Goal: Task Accomplishment & Management: Complete application form

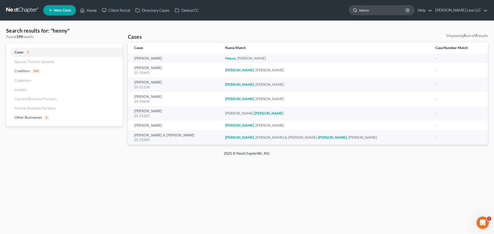
click at [406, 10] on input "henny" at bounding box center [382, 10] width 47 height 10
drag, startPoint x: 408, startPoint y: 10, endPoint x: 353, endPoint y: 7, distance: 54.6
click at [353, 7] on ul "New Case Home Client Portal Directory Cases DebtorCC henny - No Result - Credit…" at bounding box center [265, 10] width 444 height 13
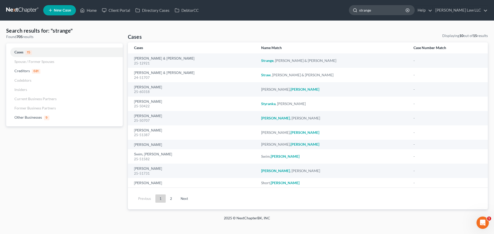
click at [391, 11] on input "strange" at bounding box center [382, 10] width 47 height 10
drag, startPoint x: 391, startPoint y: 11, endPoint x: 377, endPoint y: 11, distance: 13.9
click at [377, 11] on input "strange" at bounding box center [382, 10] width 47 height 10
type input "s"
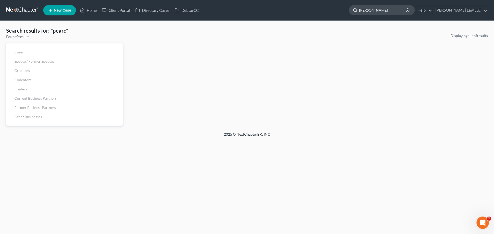
type input "[PERSON_NAME]"
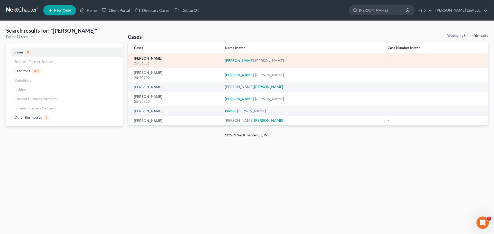
click at [139, 59] on link "[PERSON_NAME]" at bounding box center [148, 59] width 28 height 4
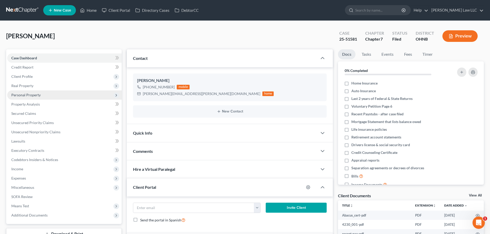
scroll to position [70, 0]
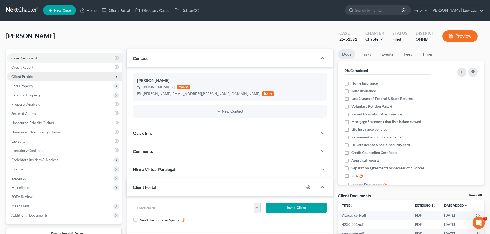
click at [30, 78] on span "Client Profile" at bounding box center [21, 76] width 21 height 4
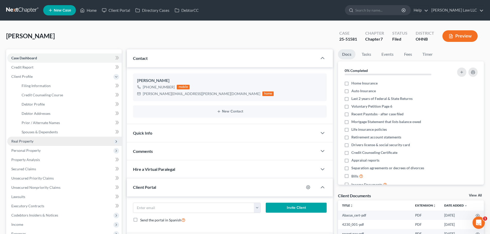
click at [35, 140] on span "Real Property" at bounding box center [64, 141] width 114 height 9
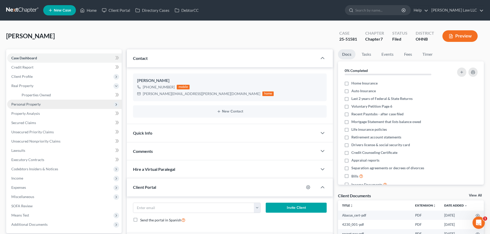
click at [35, 104] on span "Personal Property" at bounding box center [25, 104] width 29 height 4
click at [41, 104] on span "Vehicles Owned" at bounding box center [35, 104] width 26 height 4
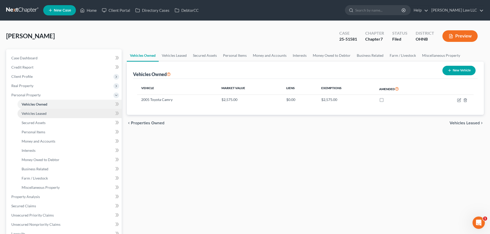
click at [64, 110] on link "Vehicles Leased" at bounding box center [69, 113] width 104 height 9
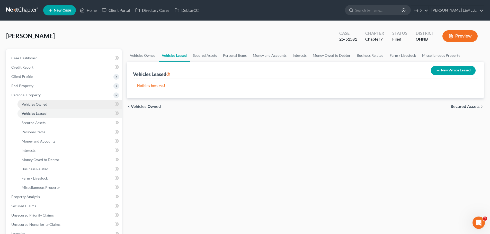
click at [55, 107] on link "Vehicles Owned" at bounding box center [69, 104] width 104 height 9
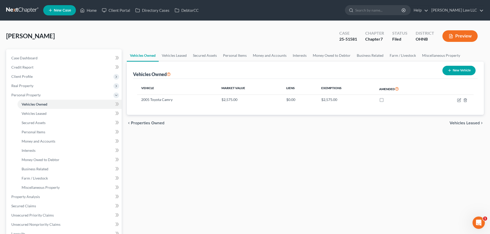
click at [201, 140] on div "Vehicles Owned Vehicles Leased Secured Assets Personal Items Money and Accounts…" at bounding box center [305, 191] width 362 height 284
click at [197, 151] on div "Vehicles Owned Vehicles Leased Secured Assets Personal Items Money and Accounts…" at bounding box center [305, 191] width 362 height 284
click at [35, 105] on span "Vehicles Owned" at bounding box center [35, 104] width 26 height 4
click at [177, 57] on link "Vehicles Leased" at bounding box center [174, 55] width 31 height 12
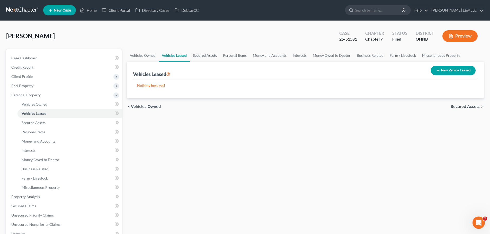
click at [203, 56] on link "Secured Assets" at bounding box center [205, 55] width 30 height 12
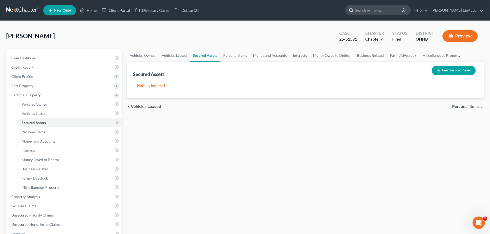
click at [378, 8] on input "search" at bounding box center [378, 10] width 47 height 10
type input "swim"
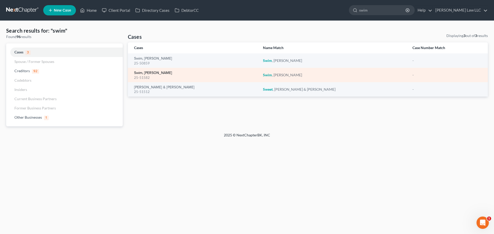
click at [149, 73] on link "Swim, [PERSON_NAME]" at bounding box center [153, 73] width 38 height 4
click at [145, 77] on div "25-51582" at bounding box center [194, 77] width 121 height 5
drag, startPoint x: 149, startPoint y: 77, endPoint x: 133, endPoint y: 77, distance: 16.5
click at [133, 77] on td "Swim, [PERSON_NAME] 25-51582" at bounding box center [193, 75] width 131 height 14
copy div "25-51582"
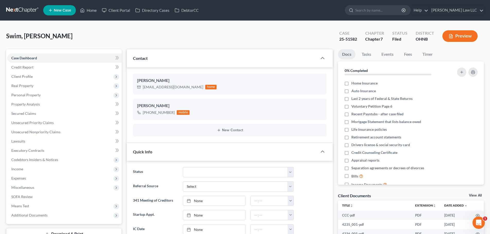
scroll to position [70, 0]
click at [351, 39] on div "25-51582" at bounding box center [348, 39] width 18 height 6
copy div "25-51582"
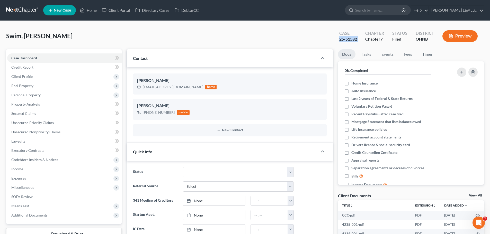
copy div "25-51582"
drag, startPoint x: 310, startPoint y: 38, endPoint x: 304, endPoint y: 33, distance: 7.3
click at [310, 38] on div "Swim, [PERSON_NAME] Upgraded Case 25-51582 Chapter Chapter 7 Status [GEOGRAPHIC…" at bounding box center [244, 38] width 477 height 22
click at [158, 86] on div "[EMAIL_ADDRESS][DOMAIN_NAME]" at bounding box center [173, 87] width 60 height 5
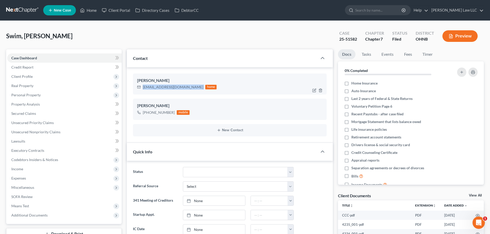
click at [158, 86] on div "[EMAIL_ADDRESS][DOMAIN_NAME]" at bounding box center [173, 87] width 60 height 5
copy div "[EMAIL_ADDRESS][DOMAIN_NAME]"
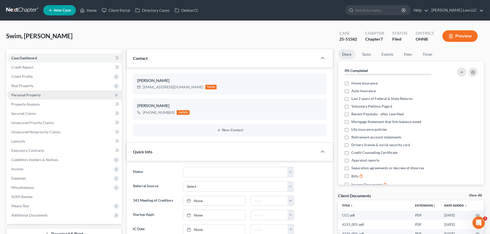
click at [48, 98] on span "Personal Property" at bounding box center [64, 94] width 114 height 9
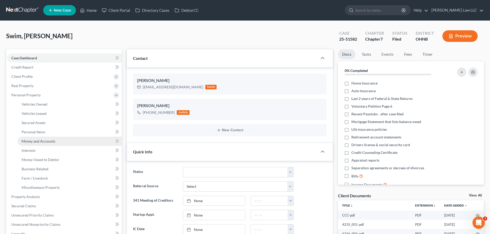
click at [50, 141] on span "Money and Accounts" at bounding box center [39, 141] width 34 height 4
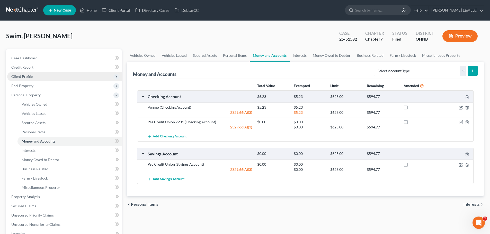
click at [32, 77] on span "Client Profile" at bounding box center [64, 76] width 114 height 9
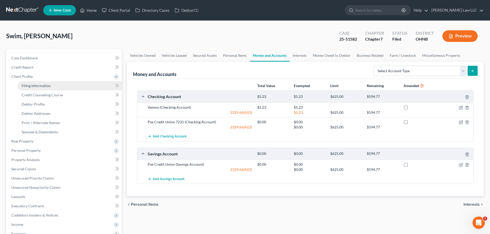
click at [41, 86] on span "Filing Information" at bounding box center [36, 86] width 29 height 4
select select "1"
select select "0"
select select "36"
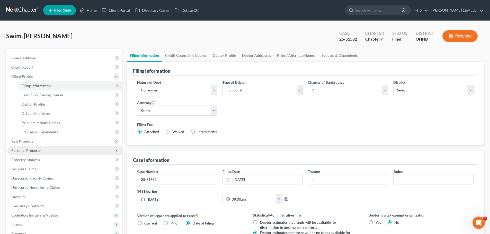
click at [38, 149] on span "Personal Property" at bounding box center [25, 150] width 29 height 4
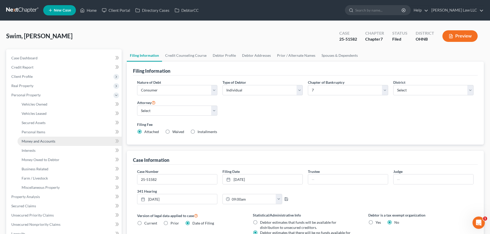
click at [54, 144] on link "Money and Accounts" at bounding box center [69, 141] width 104 height 9
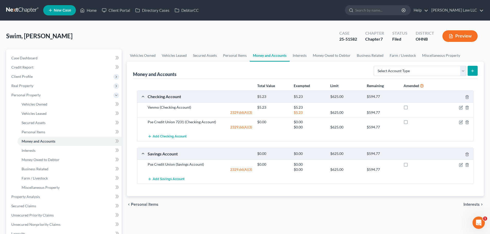
click at [375, 217] on div "Vehicles Owned Vehicles Leased Secured Assets Personal Items Money and Accounts…" at bounding box center [305, 191] width 362 height 284
click at [140, 40] on div "Swim, [PERSON_NAME] Upgraded Case 25-51582 Chapter Chapter 7 Status [GEOGRAPHIC…" at bounding box center [244, 38] width 477 height 22
click at [380, 10] on input "search" at bounding box center [378, 10] width 47 height 10
type input "[PERSON_NAME]"
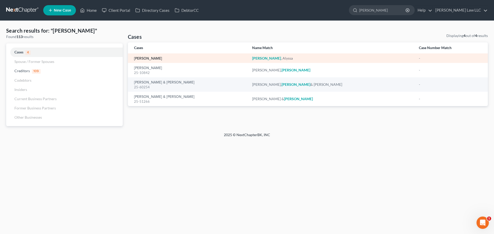
click at [150, 58] on link "[PERSON_NAME]" at bounding box center [148, 59] width 28 height 4
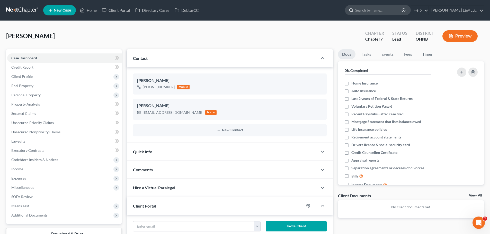
click at [379, 11] on input "search" at bounding box center [378, 10] width 47 height 10
click at [35, 59] on span "Case Dashboard" at bounding box center [24, 58] width 26 height 4
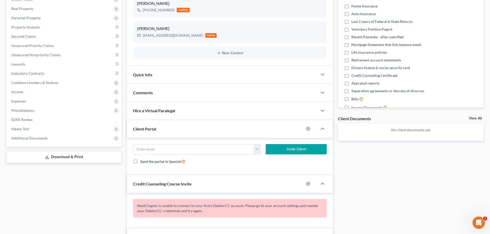
scroll to position [129, 0]
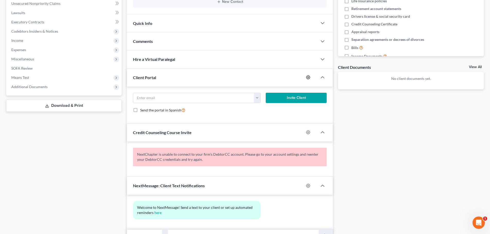
click at [310, 77] on icon "button" at bounding box center [308, 78] width 4 height 4
select select "0"
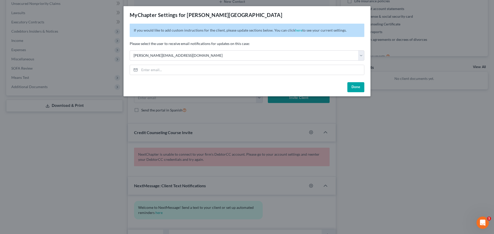
click at [354, 84] on button "Done" at bounding box center [355, 87] width 17 height 10
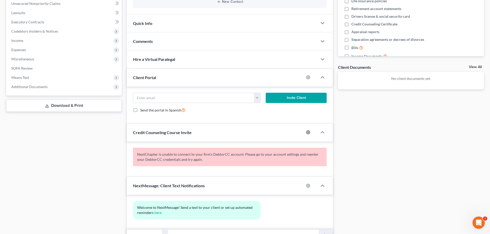
click at [308, 132] on circle "button" at bounding box center [307, 132] width 1 height 1
select select "0"
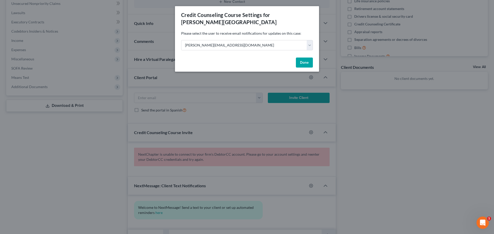
click at [307, 59] on button "Done" at bounding box center [304, 63] width 17 height 10
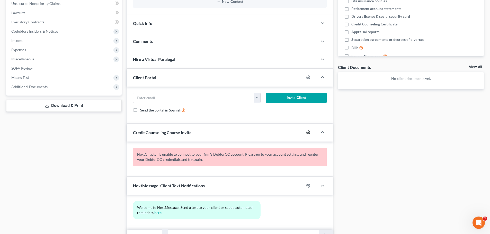
click at [308, 132] on circle "button" at bounding box center [307, 132] width 1 height 1
select select "0"
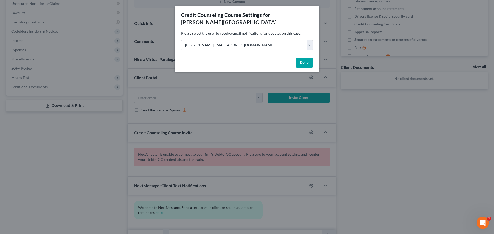
click at [296, 58] on button "Done" at bounding box center [304, 63] width 17 height 10
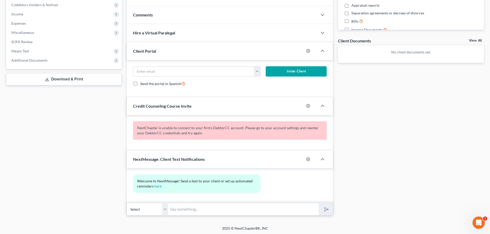
scroll to position [156, 0]
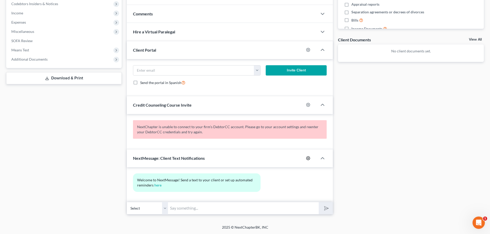
click at [307, 159] on icon "button" at bounding box center [308, 158] width 4 height 4
select select "0"
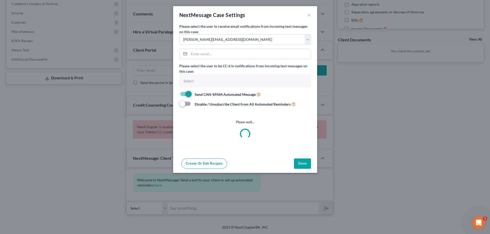
select select
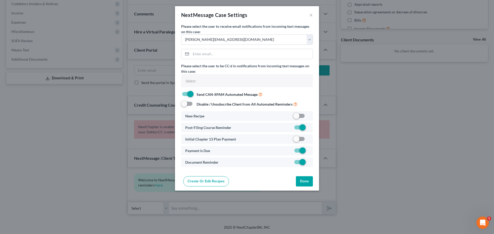
click at [307, 184] on button "Done" at bounding box center [304, 181] width 17 height 10
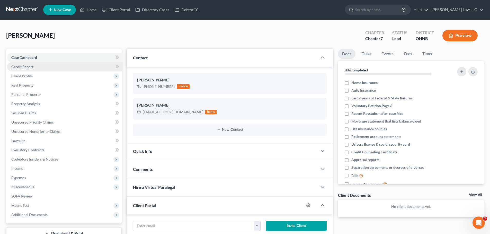
scroll to position [0, 0]
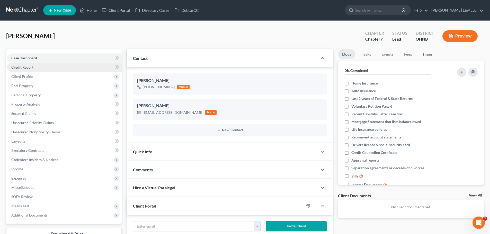
click at [35, 68] on link "Credit Report" at bounding box center [64, 67] width 114 height 9
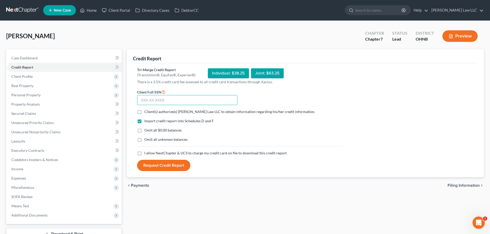
click at [164, 103] on input "text" at bounding box center [187, 100] width 100 height 10
type input "288-02-3207"
click at [174, 112] on span "Client(s) authorize(s) [PERSON_NAME] Law LLC to obtain information regarding hi…" at bounding box center [229, 112] width 171 height 4
click at [150, 112] on input "Client(s) authorize(s) [PERSON_NAME] Law LLC to obtain information regarding hi…" at bounding box center [147, 110] width 3 height 3
checkbox input "true"
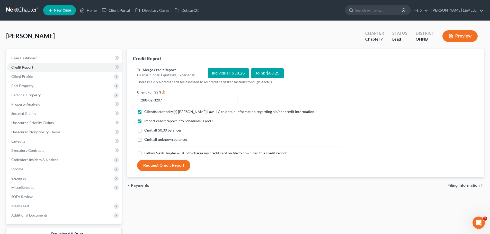
click at [175, 153] on span "I allow NextChapter & UCS to charge my credit card on file to download this cre…" at bounding box center [215, 153] width 142 height 4
click at [150, 153] on input "I allow NextChapter & UCS to charge my credit card on file to download this cre…" at bounding box center [147, 152] width 3 height 3
checkbox input "true"
click at [172, 167] on button "Request Credit Report" at bounding box center [163, 165] width 53 height 11
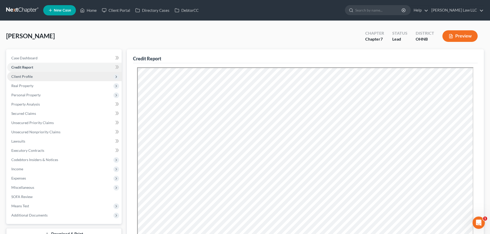
click at [32, 75] on span "Client Profile" at bounding box center [21, 76] width 21 height 4
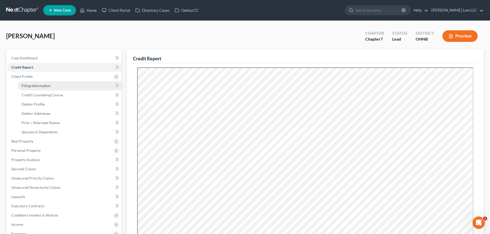
click at [47, 85] on span "Filing Information" at bounding box center [36, 86] width 29 height 4
select select "1"
select select "0"
select select "61"
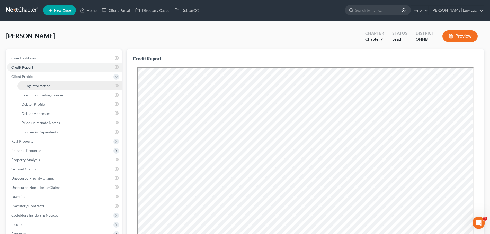
select select "0"
select select "36"
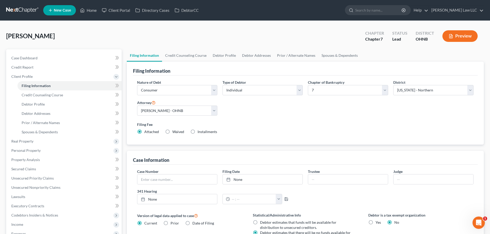
click at [270, 111] on div "Nature of Debt Select Business Consumer Other Nature of Business Select Clearin…" at bounding box center [304, 109] width 341 height 59
click at [277, 115] on div "Nature of Debt Select Business Consumer Other Nature of Business Select Clearin…" at bounding box center [304, 109] width 341 height 59
click at [278, 108] on div "Nature of Debt Select Business Consumer Other Nature of Business Select Clearin…" at bounding box center [304, 109] width 341 height 59
click at [263, 126] on label "Filing Fee" at bounding box center [305, 124] width 336 height 5
click at [356, 125] on label "Filing Fee" at bounding box center [305, 124] width 336 height 5
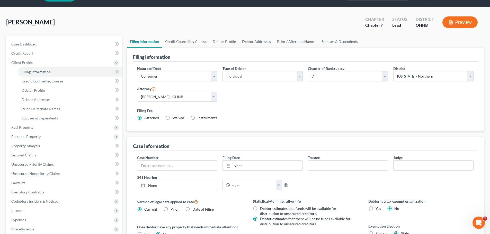
scroll to position [26, 0]
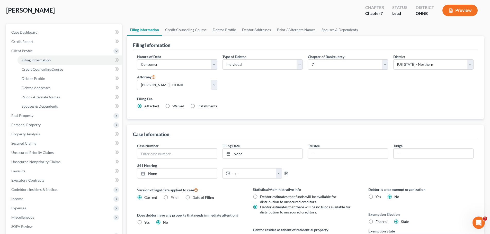
click at [288, 94] on div "Nature of Debt Select Business Consumer Other Nature of Business Select Clearin…" at bounding box center [304, 83] width 341 height 59
click at [288, 89] on div "Nature of Debt Select Business Consumer Other Nature of Business Select Clearin…" at bounding box center [304, 83] width 341 height 59
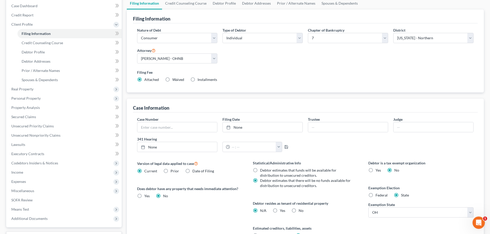
scroll to position [0, 0]
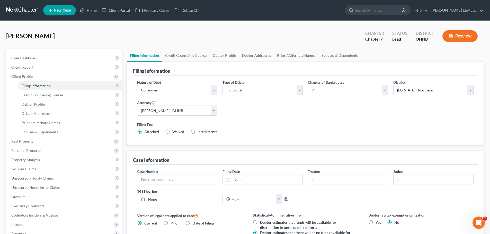
click at [302, 131] on div "Filing Fee Attached Waived Waived Installments Installments" at bounding box center [305, 128] width 336 height 13
click at [317, 126] on label "Filing Fee" at bounding box center [305, 124] width 336 height 5
click at [296, 116] on div "Nature of Debt Select Business Consumer Other Nature of Business Select Clearin…" at bounding box center [304, 109] width 341 height 59
click at [279, 113] on div "Nature of Debt Select Business Consumer Other Nature of Business Select Clearin…" at bounding box center [304, 109] width 341 height 59
click at [327, 115] on div "Nature of Debt Select Business Consumer Other Nature of Business Select Clearin…" at bounding box center [304, 109] width 341 height 59
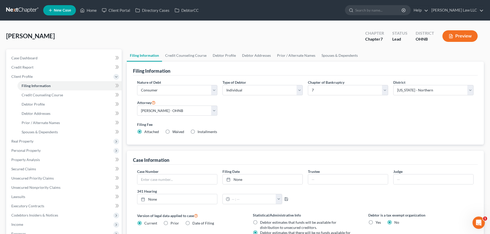
click at [293, 131] on div "Filing Fee Attached Waived Waived Installments Installments" at bounding box center [305, 128] width 336 height 13
click at [280, 120] on div "Filing Fee Attached Waived Waived Installments Installments" at bounding box center [304, 129] width 341 height 19
click at [62, 88] on link "Filing Information" at bounding box center [69, 85] width 104 height 9
click at [256, 113] on div "Nature of Debt Select Business Consumer Other Nature of Business Select Clearin…" at bounding box center [304, 109] width 341 height 59
click at [297, 119] on div "Nature of Debt Select Business Consumer Other Nature of Business Select Clearin…" at bounding box center [304, 109] width 341 height 59
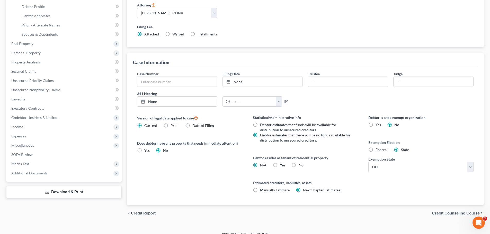
scroll to position [103, 0]
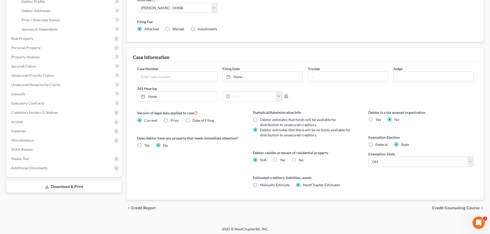
click at [337, 174] on div "Statistical/Administrative Info Debtor estimates that funds will be available f…" at bounding box center [305, 155] width 115 height 90
click at [422, 126] on div "Debtor is a tax exempt organization Yes No Exemption Election Federal State Exe…" at bounding box center [420, 155] width 115 height 90
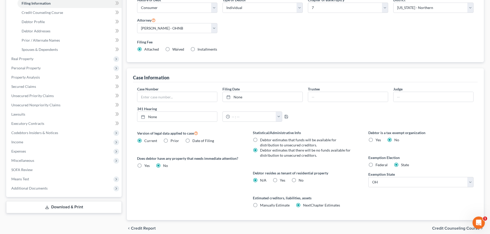
scroll to position [51, 0]
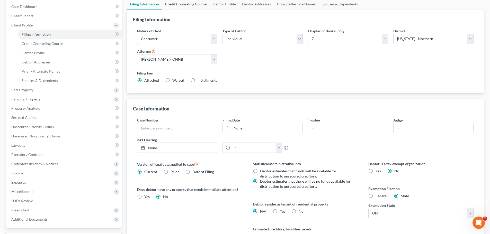
click at [175, 7] on link "Credit Counseling Course" at bounding box center [186, 4] width 48 height 12
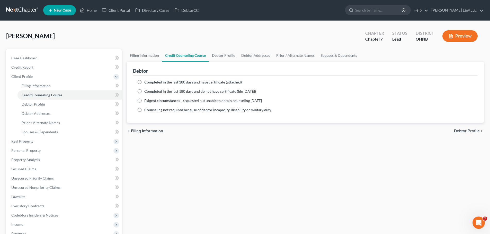
click at [185, 83] on span "Completed in the last 180 days and have certificate (attached)" at bounding box center [192, 82] width 97 height 4
click at [150, 83] on input "Completed in the last 180 days and have certificate (attached)" at bounding box center [147, 81] width 3 height 3
radio input "true"
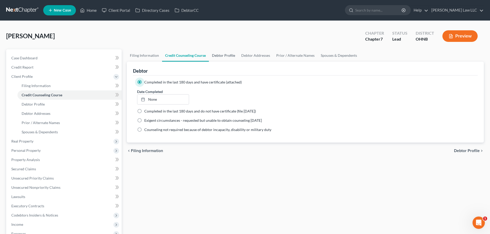
click at [218, 57] on link "Debtor Profile" at bounding box center [223, 55] width 29 height 12
select select "0"
select select "2"
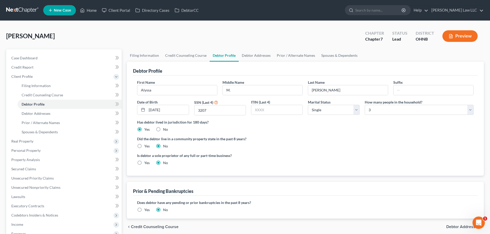
click at [332, 137] on label "Did the debtor live in a community property state in the past 8 years?" at bounding box center [305, 138] width 336 height 5
click at [333, 157] on div "Is debtor a sole proprietor of any full or part-time business? Yes No" at bounding box center [304, 161] width 341 height 17
click at [296, 148] on div "Did the debtor live in a community property state in the past 8 years? Yes No" at bounding box center [305, 142] width 336 height 13
click at [261, 55] on link "Debtor Addresses" at bounding box center [256, 55] width 35 height 12
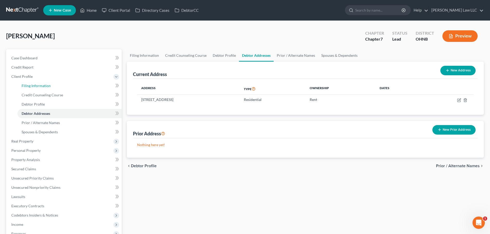
click at [38, 84] on span "Filing Information" at bounding box center [36, 86] width 29 height 4
select select "1"
select select "0"
select select "61"
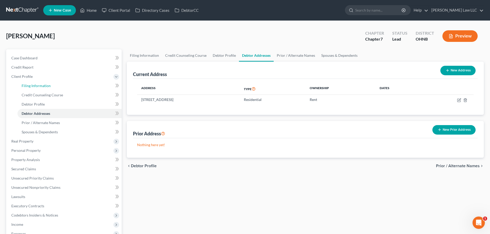
select select "0"
select select "36"
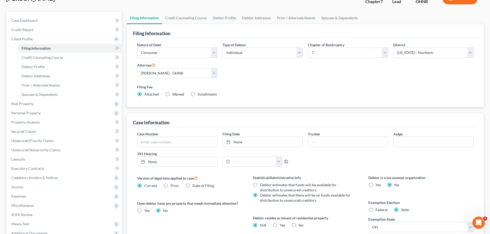
scroll to position [77, 0]
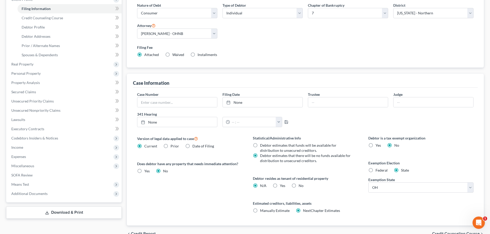
click at [280, 186] on label "Yes Yes" at bounding box center [282, 185] width 5 height 5
click at [282, 186] on input "Yes Yes" at bounding box center [283, 184] width 3 height 3
radio input "true"
radio input "false"
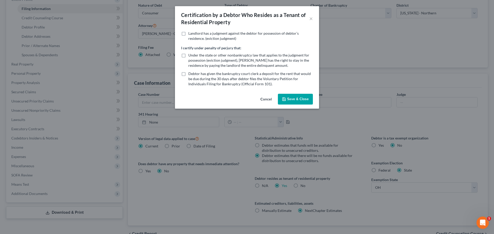
click at [284, 98] on polyline "button" at bounding box center [283, 98] width 1 height 1
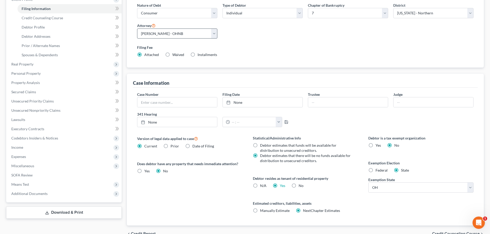
scroll to position [0, 0]
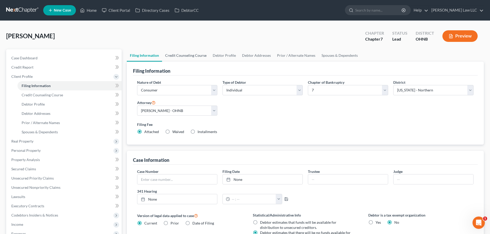
click at [176, 52] on link "Credit Counseling Course" at bounding box center [186, 55] width 48 height 12
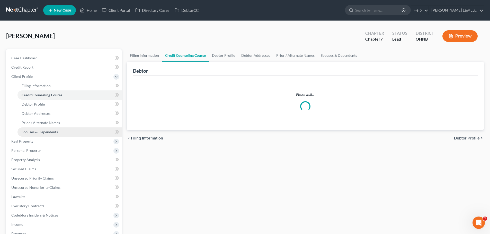
click at [28, 131] on span "Spouses & Dependents" at bounding box center [40, 132] width 36 height 4
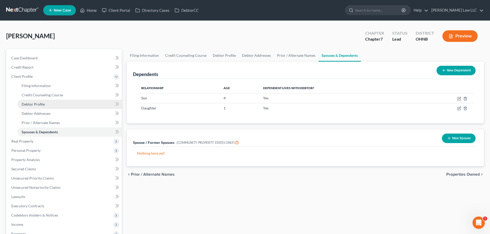
click at [32, 107] on link "Debtor Profile" at bounding box center [69, 104] width 104 height 9
select select "0"
select select "2"
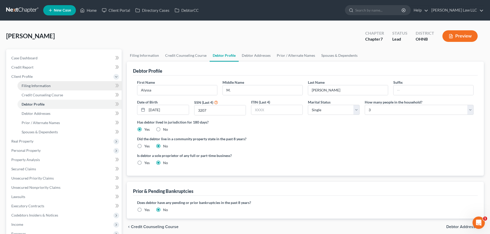
click at [33, 84] on span "Filing Information" at bounding box center [36, 86] width 29 height 4
select select "1"
select select "0"
select select "61"
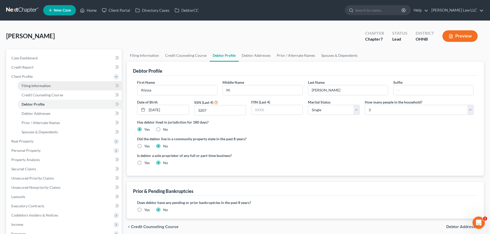
select select "0"
select select "36"
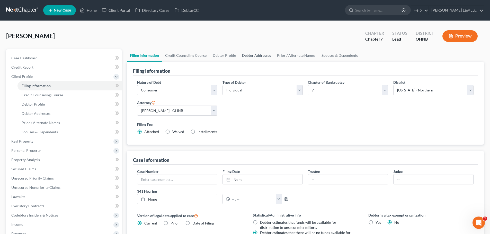
click at [261, 52] on link "Debtor Addresses" at bounding box center [256, 55] width 35 height 12
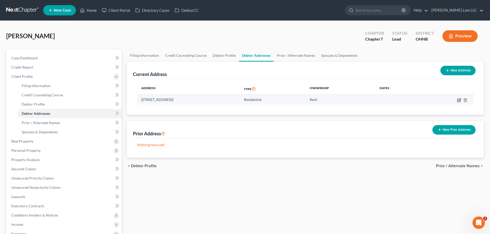
click at [458, 100] on icon "button" at bounding box center [459, 100] width 4 height 4
select select "36"
select select "0"
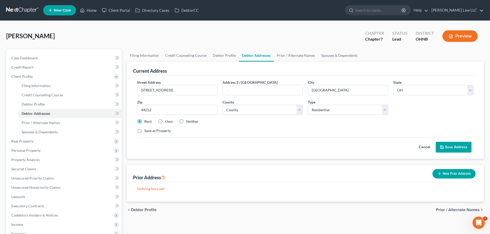
click at [455, 148] on button "Save Address" at bounding box center [453, 147] width 36 height 11
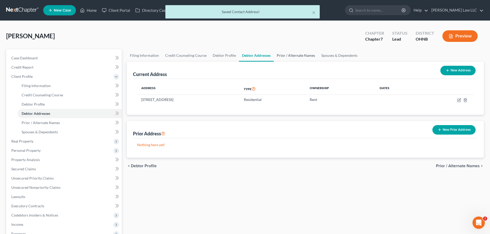
click at [300, 56] on link "Prior / Alternate Names" at bounding box center [296, 55] width 44 height 12
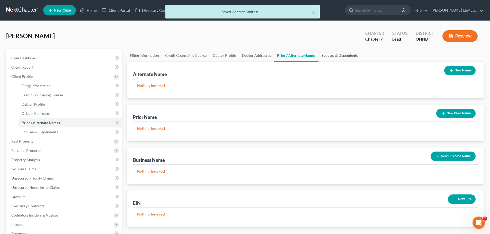
click at [336, 53] on link "Spouses & Dependents" at bounding box center [339, 55] width 42 height 12
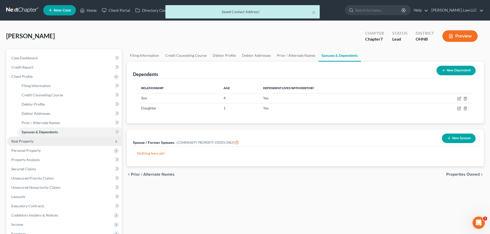
click at [29, 141] on span "Real Property" at bounding box center [22, 141] width 22 height 4
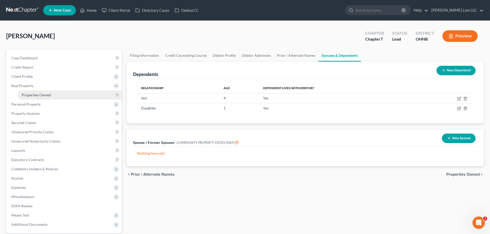
click at [42, 96] on span "Properties Owned" at bounding box center [36, 95] width 29 height 4
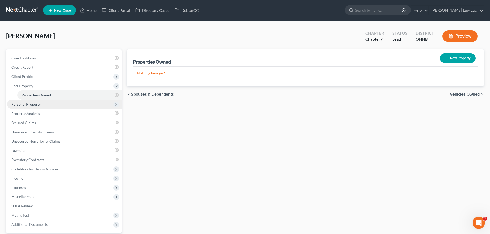
click at [41, 103] on span "Personal Property" at bounding box center [64, 104] width 114 height 9
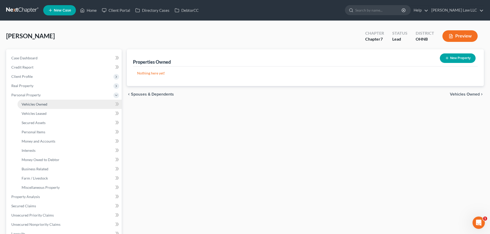
click at [41, 102] on span "Vehicles Owned" at bounding box center [35, 104] width 26 height 4
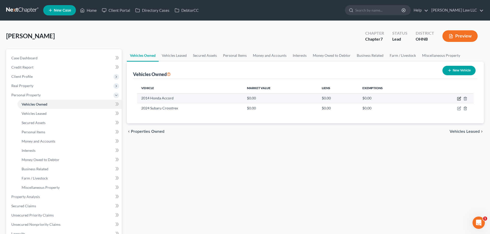
click at [460, 99] on icon "button" at bounding box center [458, 98] width 3 height 3
select select "0"
select select "12"
select select "3"
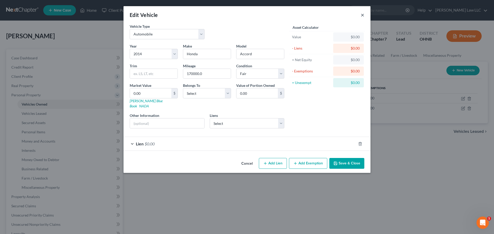
click at [362, 14] on button "×" at bounding box center [362, 15] width 4 height 6
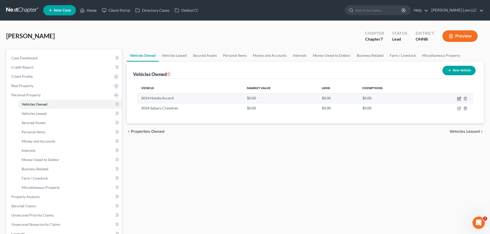
click at [458, 98] on icon "button" at bounding box center [459, 99] width 4 height 4
click at [459, 99] on icon "button" at bounding box center [459, 98] width 2 height 2
select select "0"
select select "12"
select select "3"
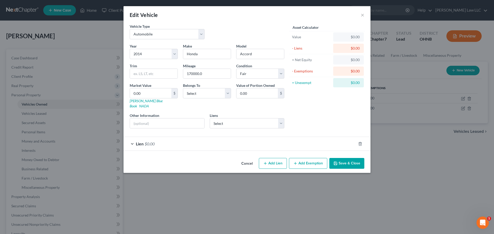
select select "0"
select select "12"
select select "3"
click at [357, 15] on div "Edit Vehicle ×" at bounding box center [246, 14] width 247 height 17
click at [361, 15] on button "×" at bounding box center [362, 15] width 4 height 6
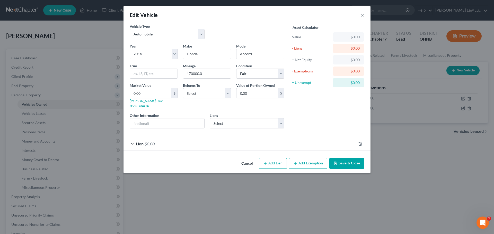
click at [361, 15] on button "×" at bounding box center [362, 15] width 4 height 6
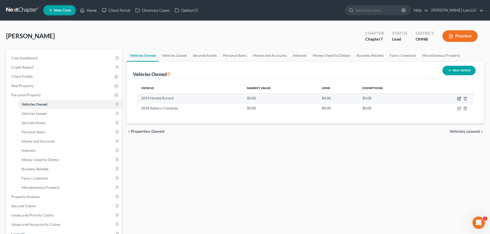
click at [458, 98] on icon "button" at bounding box center [459, 99] width 4 height 4
select select "0"
select select "12"
select select "3"
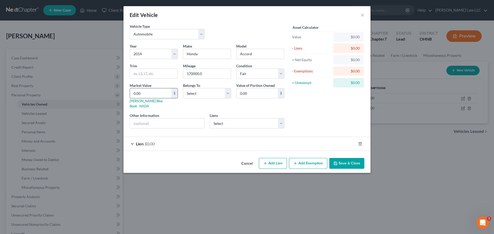
click at [150, 94] on input "0.00" at bounding box center [150, 93] width 41 height 10
type input "4"
type input "4.00"
type input "44"
type input "44.00"
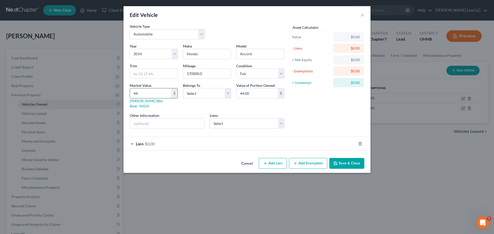
type input "449"
type input "449.00"
type input "4492"
type input "4,492.00"
type input "4,492"
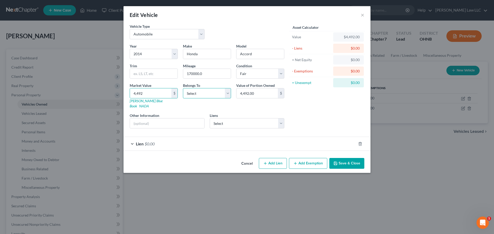
drag, startPoint x: 208, startPoint y: 95, endPoint x: 208, endPoint y: 98, distance: 3.2
click at [208, 95] on select "Select Debtor 1 Only Debtor 2 Only Debtor 1 And Debtor 2 Only At Least One Of T…" at bounding box center [207, 93] width 48 height 10
select select "0"
click at [183, 88] on select "Select Debtor 1 Only Debtor 2 Only Debtor 1 And Debtor 2 Only At Least One Of T…" at bounding box center [207, 93] width 48 height 10
click at [302, 106] on div "Asset Calculator Value $4,492.00 - Liens $0.00 = Net Equity $0.00 - Exemptions …" at bounding box center [327, 78] width 80 height 109
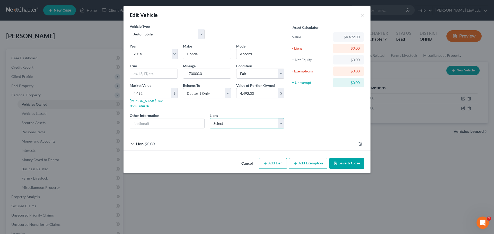
click at [232, 119] on select "Select Chrysler Capital - $20,367.00 [US_STATE] Republic - $10,200.00 Jpmcb Aut…" at bounding box center [247, 123] width 75 height 10
click at [307, 114] on div "Asset Calculator Value $4,492.00 - Liens $0.00 = Net Equity $0.00 - Exemptions …" at bounding box center [327, 78] width 80 height 109
click at [306, 114] on div "Asset Calculator Value $4,492.00 - Liens $0.00 = Net Equity $0.00 - Exemptions …" at bounding box center [327, 78] width 80 height 109
click at [326, 109] on div "Asset Calculator Value $4,492.00 - Liens $0.00 = Net Equity $0.00 - Exemptions …" at bounding box center [327, 78] width 80 height 109
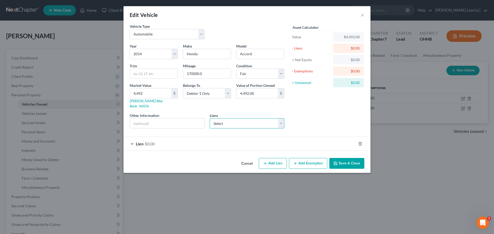
click at [223, 118] on select "Select Chrysler Capital - $20,367.00 [US_STATE] Republic - $10,200.00 Jpmcb Aut…" at bounding box center [247, 123] width 75 height 10
click at [329, 117] on div "Asset Calculator Value $4,492.00 - Liens $0.00 = Net Equity $0.00 - Exemptions …" at bounding box center [327, 78] width 80 height 109
click at [307, 158] on button "Add Exemption" at bounding box center [308, 163] width 38 height 11
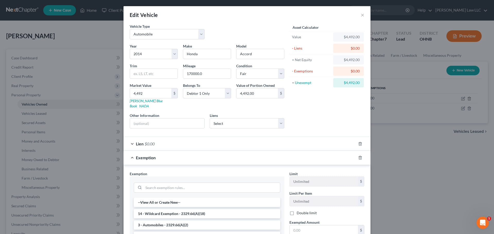
click at [138, 141] on span "Lien" at bounding box center [140, 143] width 8 height 5
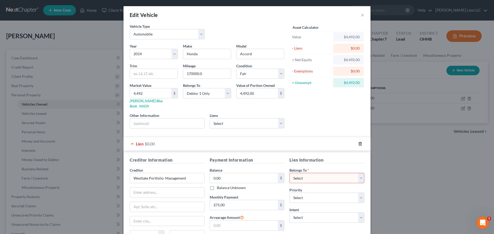
click at [358, 143] on polyline "button" at bounding box center [359, 143] width 3 height 0
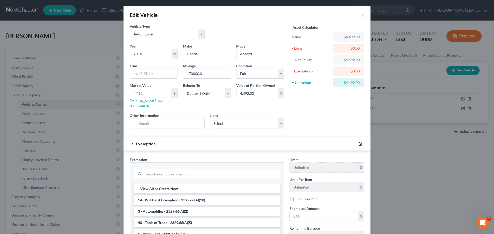
click at [359, 142] on icon "button" at bounding box center [360, 143] width 2 height 3
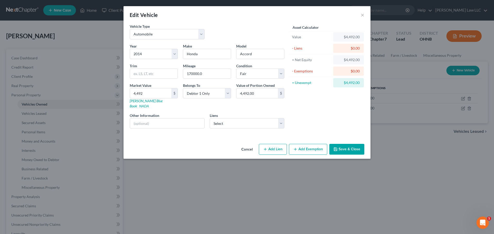
click at [303, 144] on button "Add Exemption" at bounding box center [308, 149] width 38 height 11
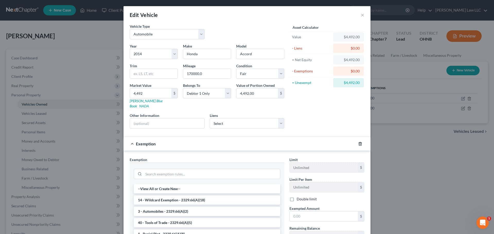
click at [360, 142] on icon "button" at bounding box center [360, 144] width 4 height 4
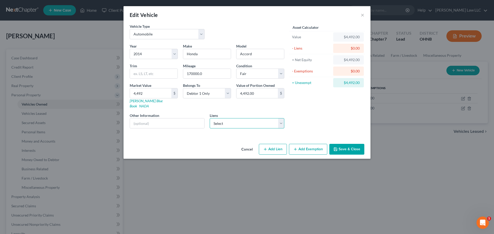
click at [254, 119] on select "Select Chrysler Capital - $20,367.00 [US_STATE] Republic - $10,200.00 Jpmcb Aut…" at bounding box center [247, 123] width 75 height 10
select select "3"
click at [210, 118] on select "Select Chrysler Capital - $20,367.00 [US_STATE] Republic - $10,200.00 Jpmcb Aut…" at bounding box center [247, 123] width 75 height 10
select select
select select "4"
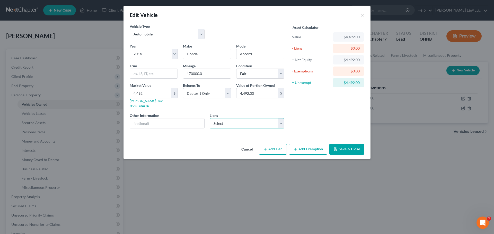
select select "0"
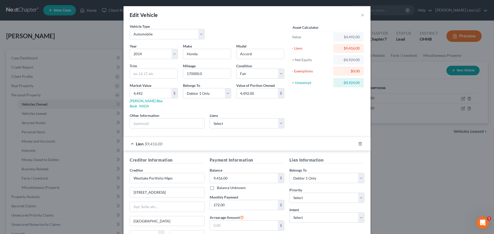
click at [315, 120] on div "Asset Calculator Value $4,492.00 - Liens $9,416.00 = Net Equity -$4,924.00 - Ex…" at bounding box center [327, 78] width 80 height 109
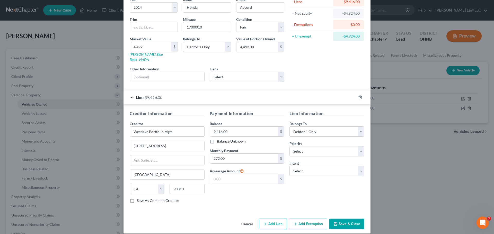
scroll to position [47, 0]
click at [308, 146] on select "Select 1st 2nd 3rd 4th 5th 6th 7th 8th 9th 10th 11th 12th 13th 14th 15th 16th 1…" at bounding box center [326, 151] width 75 height 10
select select "0"
click at [289, 146] on select "Select 1st 2nd 3rd 4th 5th 6th 7th 8th 9th 10th 11th 12th 13th 14th 15th 16th 1…" at bounding box center [326, 151] width 75 height 10
click at [311, 169] on select "Select Surrender Redeem Reaffirm Avoid Other" at bounding box center [326, 171] width 75 height 10
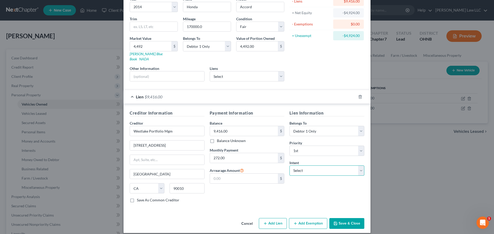
select select "2"
click at [289, 166] on select "Select Surrender Redeem Reaffirm Avoid Other" at bounding box center [326, 171] width 75 height 10
click at [344, 219] on button "Save & Close" at bounding box center [346, 223] width 35 height 11
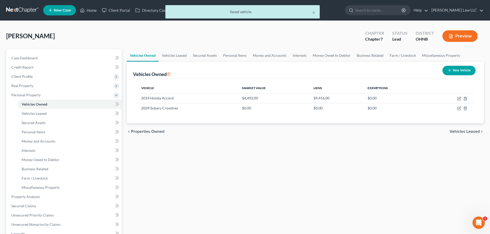
click at [303, 177] on div "Vehicles Owned Vehicles Leased Secured Assets Personal Items Money and Accounts…" at bounding box center [305, 191] width 362 height 284
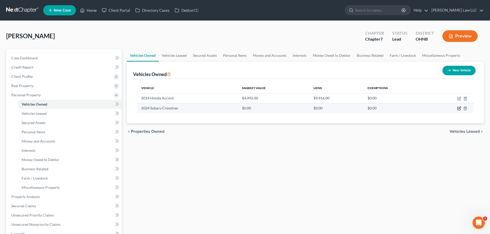
click at [458, 108] on icon "button" at bounding box center [459, 108] width 4 height 4
click at [460, 111] on td at bounding box center [450, 108] width 46 height 10
click at [458, 109] on icon "button" at bounding box center [459, 108] width 4 height 4
select select "0"
select select "2"
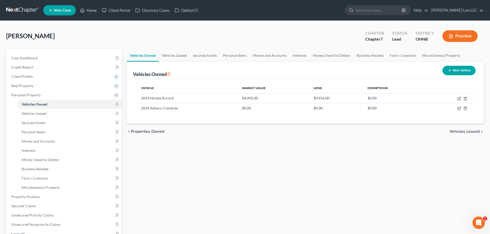
select select "3"
select select "0"
select select "2"
select select "3"
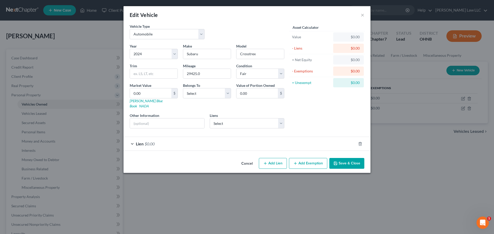
click at [364, 16] on div "Edit Vehicle ×" at bounding box center [246, 14] width 247 height 17
click at [363, 16] on button "×" at bounding box center [362, 15] width 4 height 6
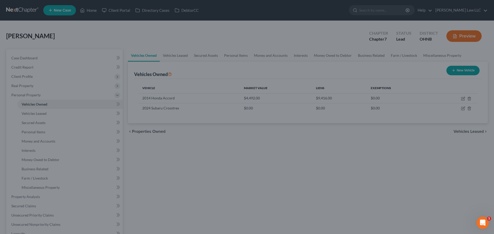
click at [363, 16] on div "Edit Vehicle × Vehicle Type Select Automobile Truck Trailer Watercraft Aircraft…" at bounding box center [247, 117] width 494 height 234
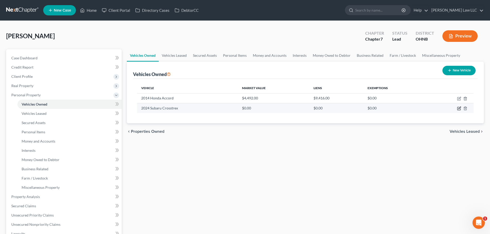
click at [457, 108] on icon "button" at bounding box center [458, 108] width 3 height 3
select select "0"
select select "2"
select select "3"
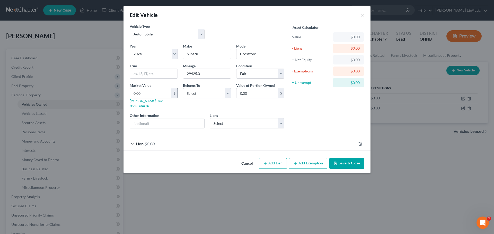
click at [147, 95] on input "0.00" at bounding box center [150, 93] width 41 height 10
type input "2"
type input "2.00"
type input "23"
type input "23.00"
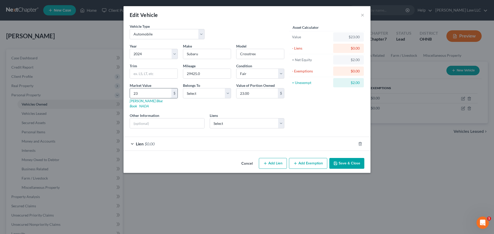
type input "238"
type input "238.00"
type input "2382"
type input "2,382.00"
type input "2,3820"
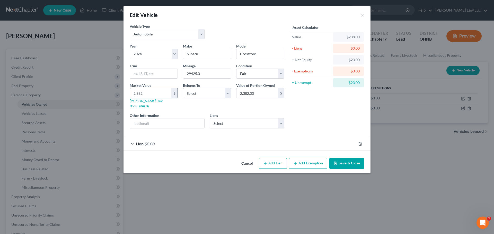
type input "23,820.00"
type input "23,820"
click at [201, 102] on div "Belongs To * Select Debtor 1 Only Debtor 2 Only Debtor 1 And Debtor 2 Only At L…" at bounding box center [206, 96] width 53 height 26
click at [203, 93] on select "Select Debtor 1 Only Debtor 2 Only Debtor 1 And Debtor 2 Only At Least One Of T…" at bounding box center [207, 93] width 48 height 10
select select "0"
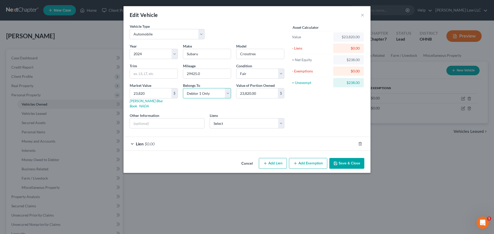
click at [183, 88] on select "Select Debtor 1 Only Debtor 2 Only Debtor 1 And Debtor 2 Only At Least One Of T…" at bounding box center [207, 93] width 48 height 10
click at [295, 107] on div "Asset Calculator Value $23,820.00 - Liens $0.00 = Net Equity $238.00 - Exemptio…" at bounding box center [327, 78] width 80 height 109
click at [289, 141] on div "Lien $0.00" at bounding box center [239, 144] width 232 height 14
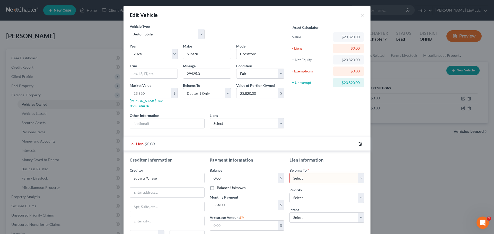
click at [359, 142] on icon "button" at bounding box center [360, 144] width 4 height 4
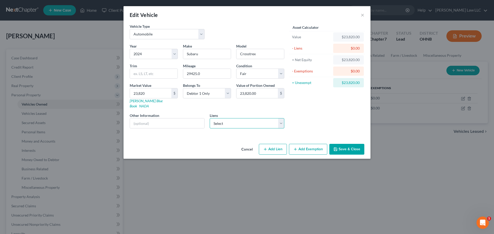
click at [264, 120] on select "Select Westlake Portfolio Management - $0.00 Chrysler Capital - $20,367.00 [US_…" at bounding box center [247, 123] width 75 height 10
select select "1"
click at [210, 118] on select "Select Westlake Portfolio Management - $0.00 Chrysler Capital - $20,367.00 [US_…" at bounding box center [247, 123] width 75 height 10
select select "45"
select select "0"
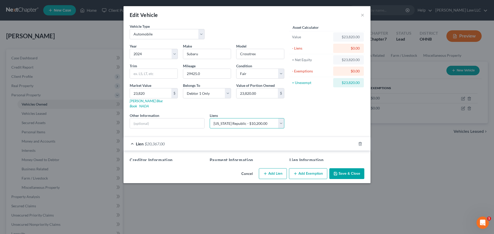
select select
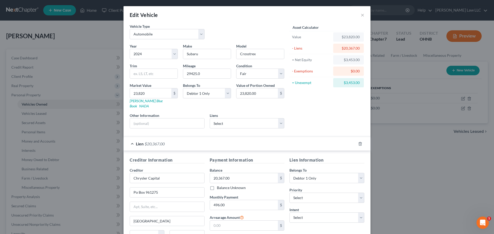
click at [314, 116] on div "Asset Calculator Value $23,820.00 - Liens $20,367.00 = Net Equity $3,453.00 - E…" at bounding box center [327, 78] width 80 height 109
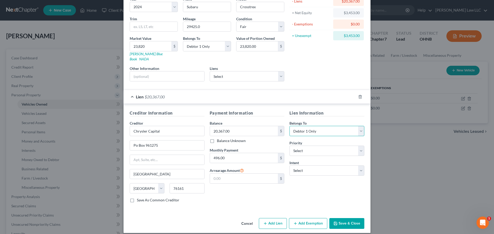
click at [314, 126] on select "Select Debtor 1 Only Debtor 2 Only Debtor 1 And Debtor 2 Only At Least One Of T…" at bounding box center [326, 131] width 75 height 10
click at [324, 110] on h5 "Lien Information" at bounding box center [326, 113] width 75 height 6
drag, startPoint x: 323, startPoint y: 145, endPoint x: 320, endPoint y: 150, distance: 5.3
click at [323, 146] on select "Select 1st 2nd 3rd 4th 5th 6th 7th 8th 9th 10th 11th 12th 13th 14th 15th 16th 1…" at bounding box center [326, 151] width 75 height 10
select select "0"
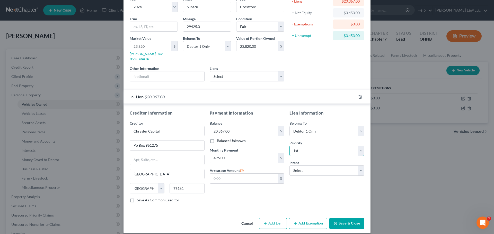
click at [289, 146] on select "Select 1st 2nd 3rd 4th 5th 6th 7th 8th 9th 10th 11th 12th 13th 14th 15th 16th 1…" at bounding box center [326, 151] width 75 height 10
click at [308, 166] on select "Select Surrender Redeem Reaffirm Avoid Other" at bounding box center [326, 171] width 75 height 10
select select "2"
click at [289, 166] on select "Select Surrender Redeem Reaffirm Avoid Other" at bounding box center [326, 171] width 75 height 10
click at [317, 197] on div "Lien Information Belongs To * Select Debtor 1 Only Debtor 2 Only Debtor 1 And D…" at bounding box center [327, 158] width 80 height 97
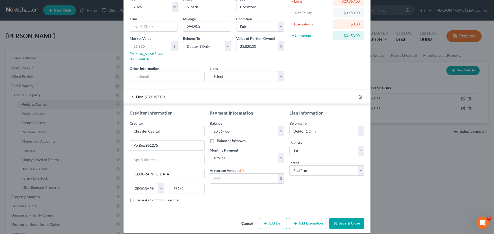
click at [344, 218] on button "Save & Close" at bounding box center [346, 223] width 35 height 11
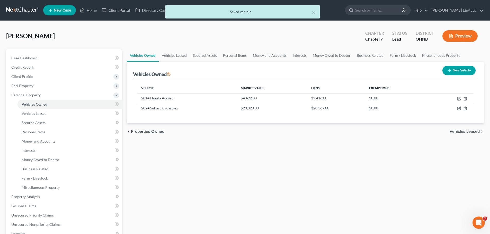
click at [304, 167] on div "Vehicles Owned Vehicles Leased Secured Assets Personal Items Money and Accounts…" at bounding box center [305, 191] width 362 height 284
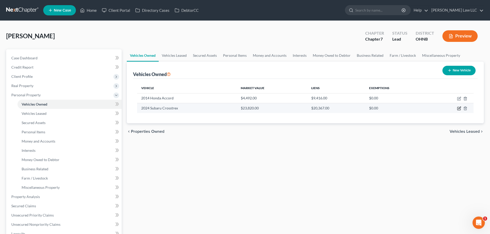
click at [460, 108] on icon "button" at bounding box center [459, 108] width 2 height 2
select select "0"
select select "2"
select select "3"
select select "0"
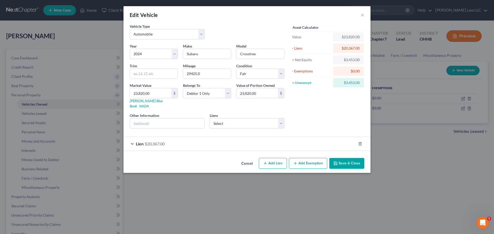
click at [315, 159] on button "Add Exemption" at bounding box center [308, 163] width 38 height 11
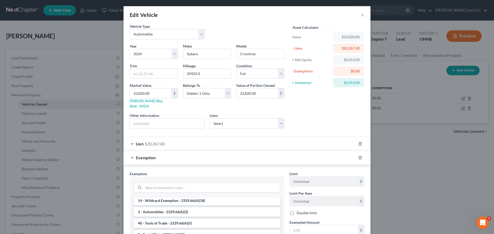
scroll to position [26, 0]
click at [162, 195] on li "3 - Automobiles - 2329.66(A)(2)" at bounding box center [207, 199] width 146 height 9
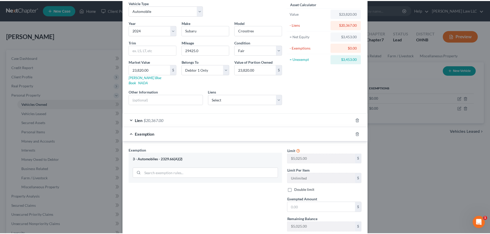
scroll to position [51, 0]
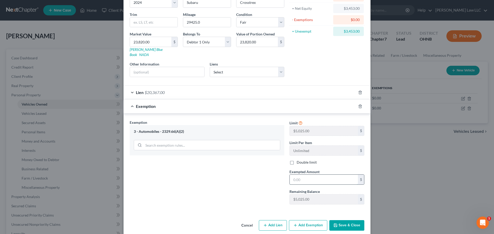
click at [308, 177] on input "text" at bounding box center [323, 180] width 68 height 10
type input "5,025"
click at [232, 187] on div "Exemption Set must be selected for CA. Exemption * 3 - Automobiles - 2329.66(A)…" at bounding box center [207, 164] width 160 height 89
click at [343, 220] on button "Save & Close" at bounding box center [346, 225] width 35 height 11
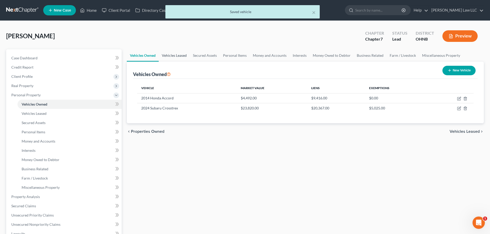
click at [177, 55] on link "Vehicles Leased" at bounding box center [174, 55] width 31 height 12
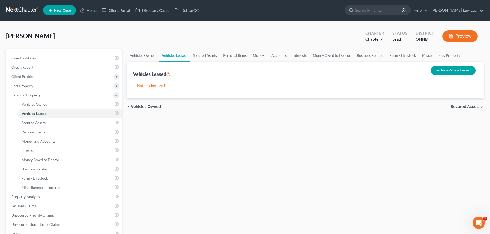
click at [196, 55] on link "Secured Assets" at bounding box center [205, 55] width 30 height 12
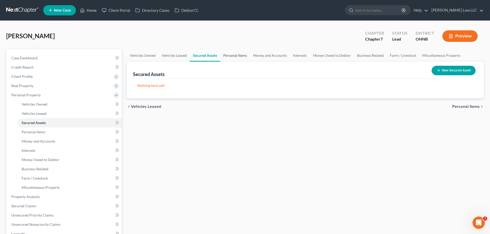
click at [229, 56] on link "Personal Items" at bounding box center [235, 55] width 30 height 12
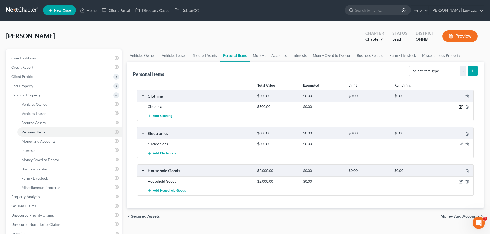
click at [460, 108] on icon "button" at bounding box center [461, 107] width 4 height 4
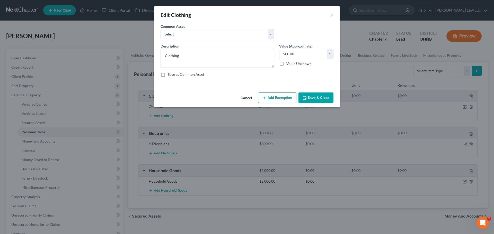
click at [274, 96] on button "Add Exemption" at bounding box center [277, 98] width 38 height 11
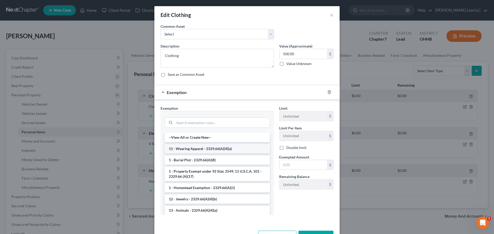
click at [186, 148] on li "11 - Wearing Apparel - 2329.66(A)(4)(a)" at bounding box center [217, 148] width 105 height 9
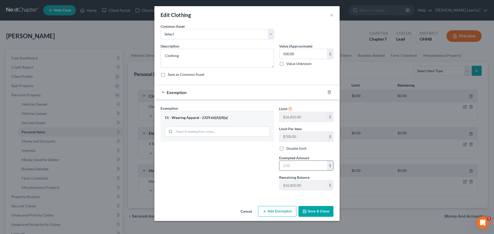
click at [298, 166] on input "text" at bounding box center [303, 166] width 48 height 10
type input "500"
click at [230, 172] on div "Exemption Set must be selected for CA. Exemption * 11 - Wearing Apparel - 2329.…" at bounding box center [217, 150] width 119 height 89
click at [322, 212] on button "Save & Close" at bounding box center [315, 211] width 35 height 11
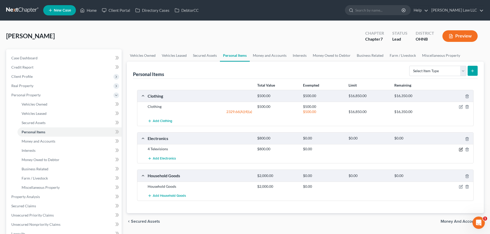
click at [461, 150] on icon "button" at bounding box center [461, 150] width 4 height 4
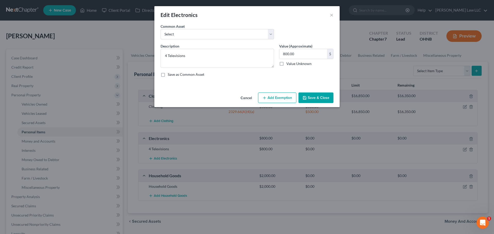
click at [286, 95] on button "Add Exemption" at bounding box center [277, 98] width 38 height 11
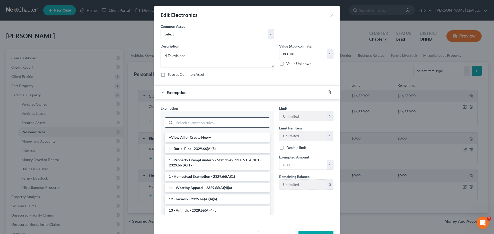
click at [187, 118] on input "search" at bounding box center [221, 123] width 95 height 10
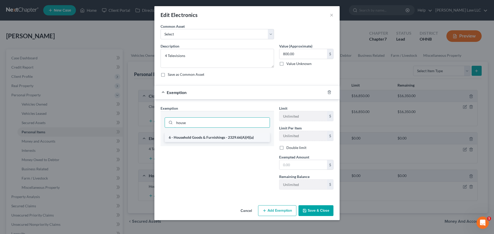
type input "house"
click at [204, 138] on li "6 - Household Goods & Furnishings - 2329.66(A)(4)(a)" at bounding box center [217, 137] width 105 height 9
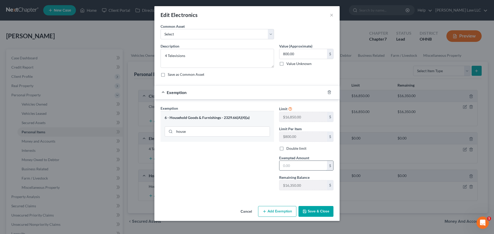
click at [286, 165] on input "text" at bounding box center [303, 166] width 48 height 10
type input "800"
click at [212, 196] on div "Exemption Set must be selected for CA. Exemption * 6 - Household Goods & Furnis…" at bounding box center [246, 148] width 185 height 99
click at [310, 211] on button "Save & Close" at bounding box center [315, 211] width 35 height 11
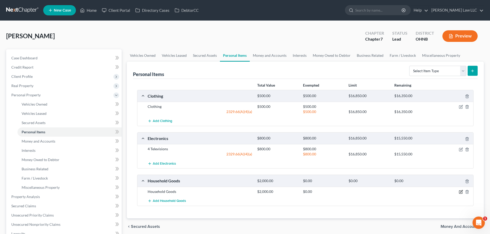
click at [462, 193] on icon "button" at bounding box center [461, 192] width 4 height 4
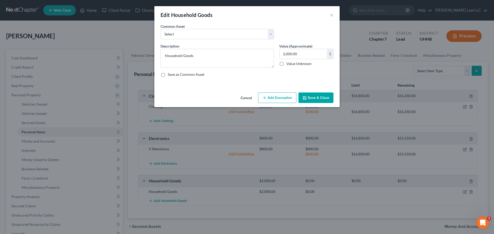
click at [272, 100] on button "Add Exemption" at bounding box center [277, 98] width 38 height 11
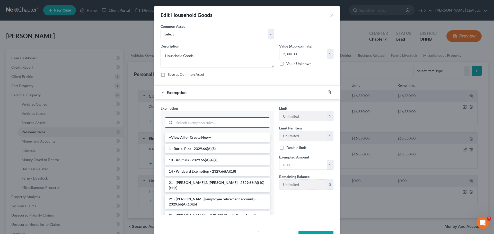
click at [187, 124] on input "search" at bounding box center [221, 123] width 95 height 10
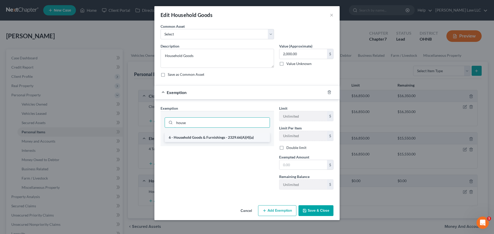
type input "house"
click at [187, 138] on li "6 - Household Goods & Furnishings - 2329.66(A)(4)(a)" at bounding box center [217, 137] width 105 height 9
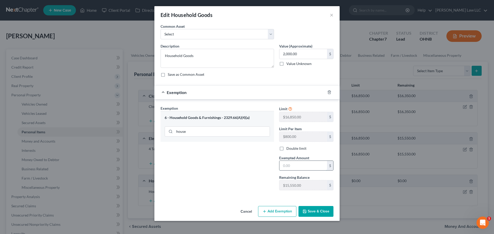
click at [310, 169] on input "text" at bounding box center [303, 166] width 48 height 10
type input "2,000"
click at [220, 198] on div "Exemption Set must be selected for CA. Exemption * 6 - Household Goods & Furnis…" at bounding box center [246, 148] width 185 height 99
click at [325, 211] on button "Save & Close" at bounding box center [315, 211] width 35 height 11
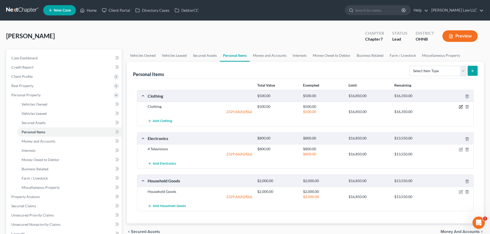
click at [461, 108] on icon "button" at bounding box center [461, 107] width 4 height 4
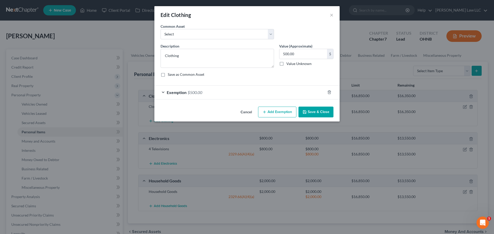
click at [198, 90] on span "$500.00" at bounding box center [194, 92] width 15 height 5
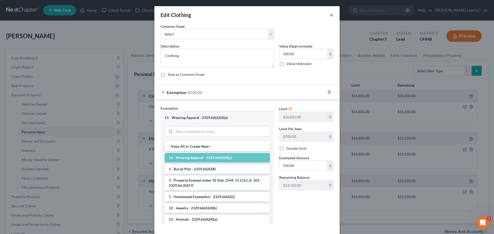
click at [330, 15] on button "×" at bounding box center [332, 15] width 4 height 6
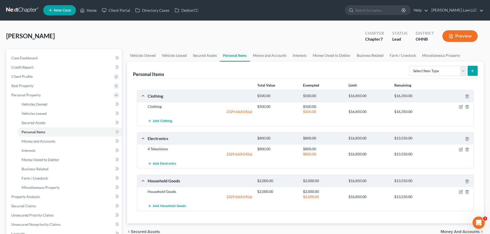
click at [458, 148] on div at bounding box center [455, 149] width 37 height 5
click at [461, 149] on icon "button" at bounding box center [461, 149] width 2 height 2
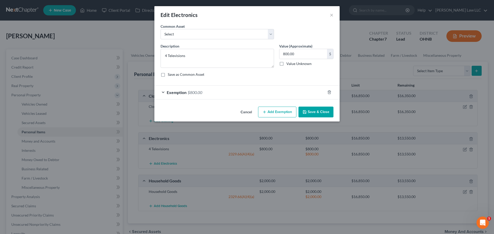
click at [235, 93] on div "Exemption $800.00" at bounding box center [239, 93] width 171 height 14
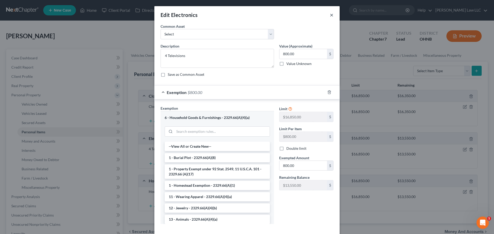
click at [331, 16] on button "×" at bounding box center [332, 15] width 4 height 6
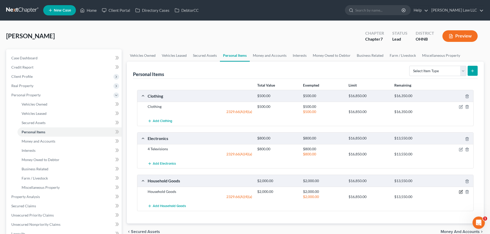
click at [460, 192] on icon "button" at bounding box center [461, 192] width 4 height 4
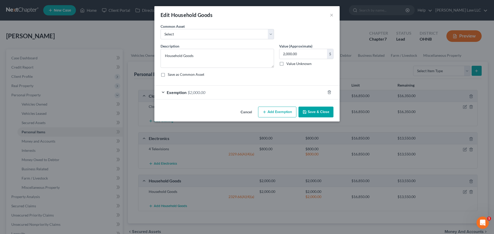
click at [219, 94] on div "Exemption $2,000.00" at bounding box center [239, 93] width 171 height 14
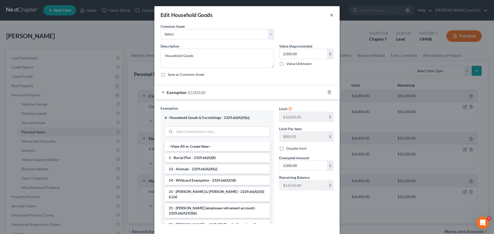
click at [330, 15] on button "×" at bounding box center [332, 15] width 4 height 6
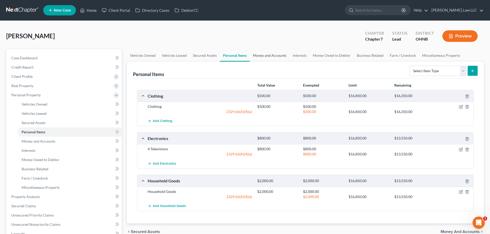
click at [268, 56] on link "Money and Accounts" at bounding box center [270, 55] width 40 height 12
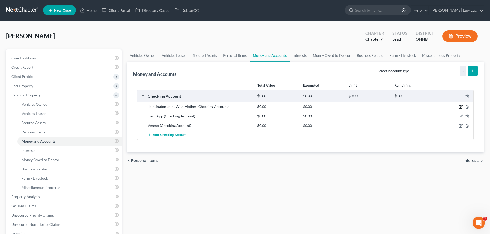
click at [462, 107] on icon "button" at bounding box center [461, 107] width 4 height 4
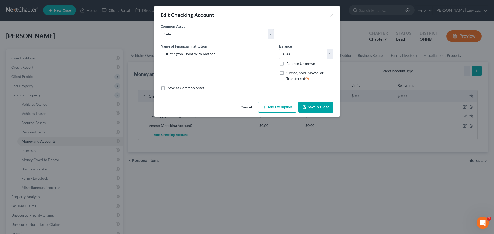
click at [274, 110] on button "Add Exemption" at bounding box center [277, 107] width 38 height 11
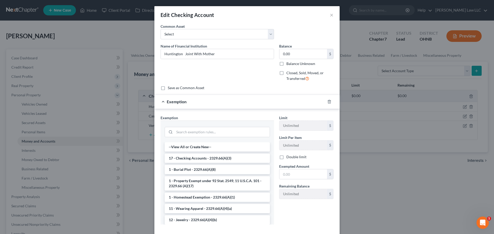
click at [201, 157] on li "17 - Checking Accounts - 2329.66(A)(3)" at bounding box center [217, 158] width 105 height 9
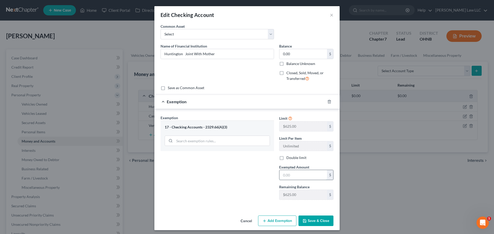
drag, startPoint x: 289, startPoint y: 178, endPoint x: 290, endPoint y: 175, distance: 3.1
click at [290, 176] on input "text" at bounding box center [303, 175] width 48 height 10
type input "0"
click at [319, 220] on button "Save & Close" at bounding box center [315, 221] width 35 height 11
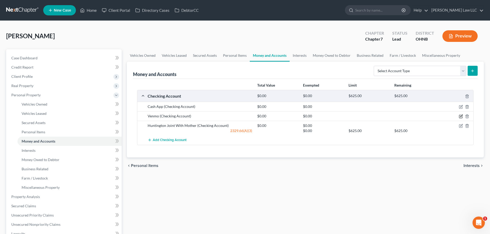
click at [462, 117] on icon "button" at bounding box center [461, 116] width 4 height 4
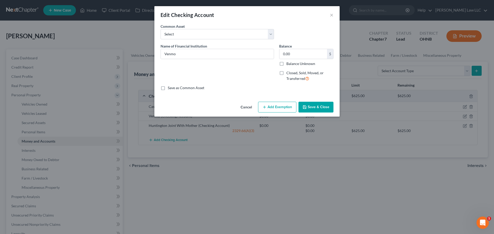
click at [272, 111] on button "Add Exemption" at bounding box center [277, 107] width 38 height 11
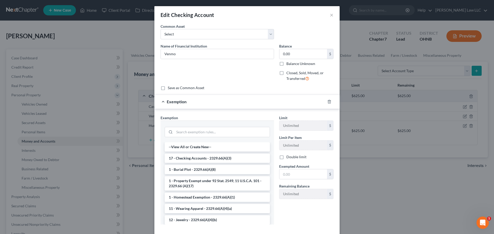
click at [200, 159] on li "17 - Checking Accounts - 2329.66(A)(3)" at bounding box center [217, 158] width 105 height 9
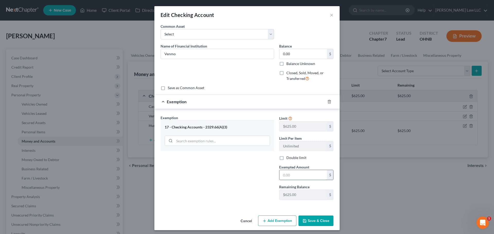
click at [293, 173] on input "text" at bounding box center [303, 175] width 48 height 10
type input "0"
drag, startPoint x: 238, startPoint y: 181, endPoint x: 289, endPoint y: 198, distance: 54.1
click at [239, 181] on div "Exemption Set must be selected for CA. Exemption * 17 - Checking Accounts - 232…" at bounding box center [217, 159] width 119 height 89
click at [311, 221] on button "Save & Close" at bounding box center [315, 221] width 35 height 11
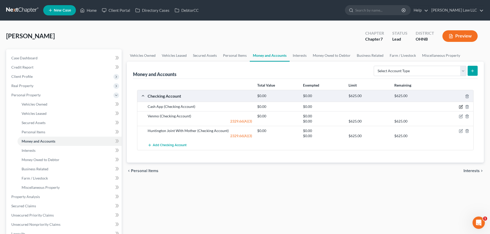
click at [461, 108] on icon "button" at bounding box center [461, 107] width 4 height 4
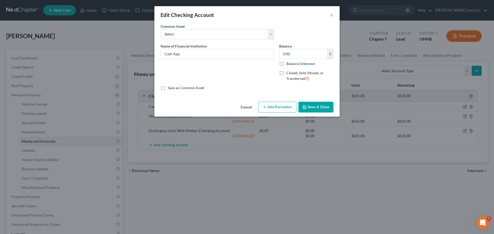
click at [271, 108] on button "Add Exemption" at bounding box center [277, 107] width 38 height 11
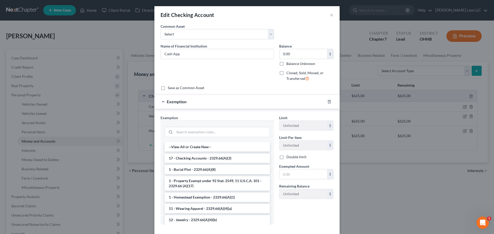
click at [198, 159] on li "17 - Checking Accounts - 2329.66(A)(3)" at bounding box center [217, 158] width 105 height 9
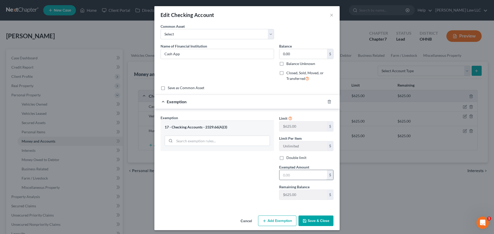
click at [295, 175] on input "text" at bounding box center [303, 175] width 48 height 10
type input "0"
drag, startPoint x: 234, startPoint y: 184, endPoint x: 265, endPoint y: 196, distance: 32.7
click at [234, 185] on div "Exemption Set must be selected for CA. Exemption * 17 - Checking Accounts - 232…" at bounding box center [217, 159] width 119 height 89
click at [319, 222] on button "Save & Close" at bounding box center [315, 221] width 35 height 11
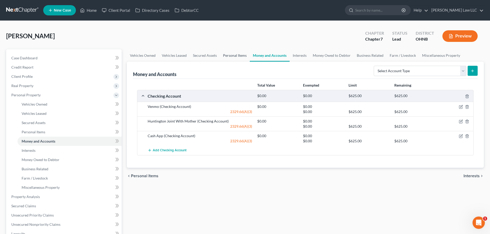
drag, startPoint x: 234, startPoint y: 53, endPoint x: 240, endPoint y: 57, distance: 6.4
click at [234, 53] on link "Personal Items" at bounding box center [235, 55] width 30 height 12
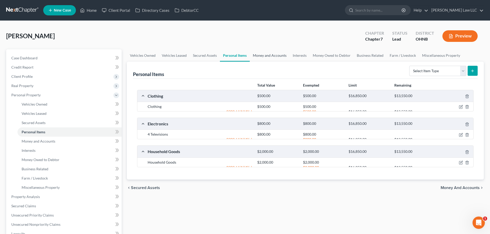
click at [266, 57] on link "Money and Accounts" at bounding box center [270, 55] width 40 height 12
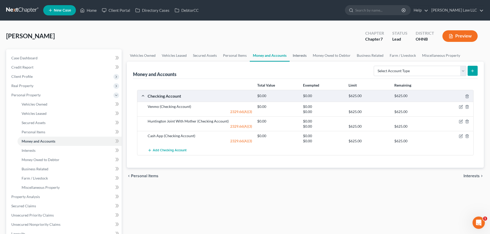
click at [299, 57] on link "Interests" at bounding box center [299, 55] width 20 height 12
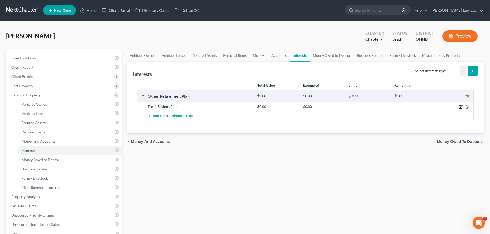
click at [461, 107] on icon "button" at bounding box center [461, 107] width 4 height 4
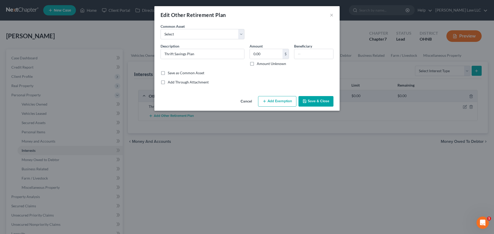
click at [270, 102] on button "Add Exemption" at bounding box center [277, 101] width 38 height 11
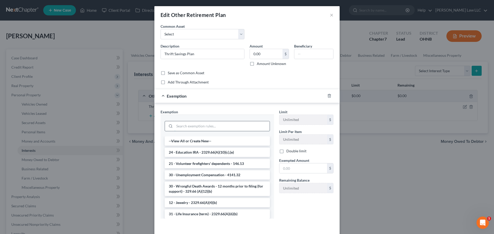
click at [195, 127] on input "search" at bounding box center [221, 126] width 95 height 10
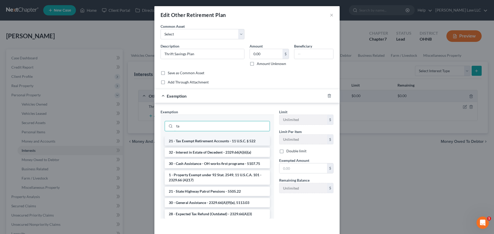
type input "ta"
click at [203, 143] on li "21 - Tax Exempt Retirement Accounts - 11 U.S.C. § 522" at bounding box center [217, 141] width 105 height 9
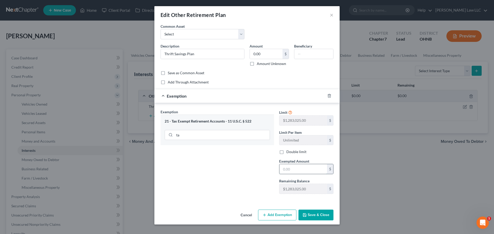
click at [298, 170] on input "text" at bounding box center [303, 169] width 48 height 10
type input "0"
click at [240, 177] on div "Exemption Set must be selected for CA. Exemption * 21 - Tax Exempt Retirement A…" at bounding box center [217, 153] width 119 height 89
click at [327, 215] on button "Save & Close" at bounding box center [315, 215] width 35 height 11
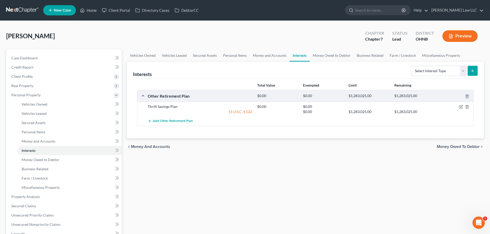
click at [268, 172] on div "Vehicles Owned Vehicles Leased Secured Assets Personal Items Money and Accounts…" at bounding box center [305, 191] width 362 height 284
click at [323, 57] on link "Money Owed to Debtor" at bounding box center [332, 55] width 44 height 12
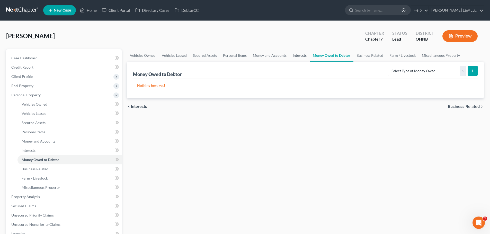
click at [297, 56] on link "Interests" at bounding box center [299, 55] width 20 height 12
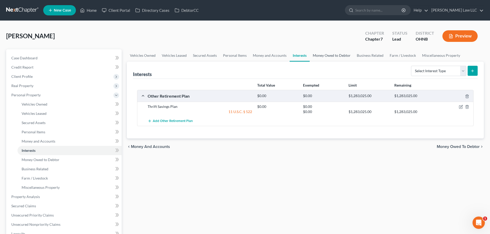
click at [321, 56] on link "Money Owed to Debtor" at bounding box center [332, 55] width 44 height 12
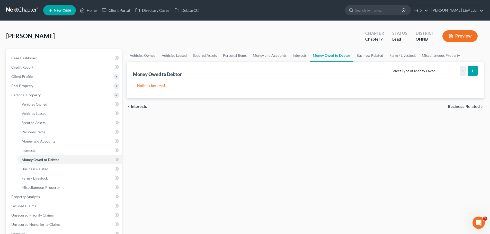
click at [366, 57] on link "Business Related" at bounding box center [369, 55] width 33 height 12
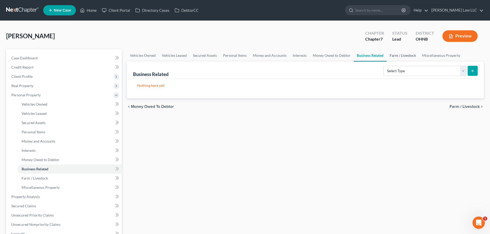
click at [396, 57] on link "Farm / Livestock" at bounding box center [402, 55] width 32 height 12
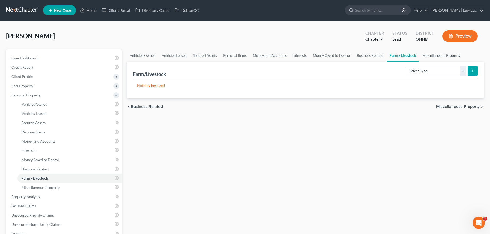
click at [429, 56] on link "Miscellaneous Property" at bounding box center [441, 55] width 44 height 12
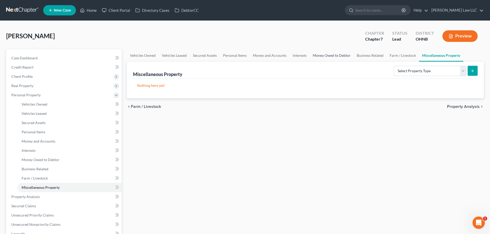
click at [326, 55] on link "Money Owed to Debtor" at bounding box center [332, 55] width 44 height 12
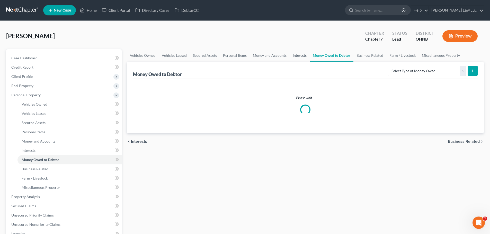
click at [292, 53] on link "Interests" at bounding box center [299, 55] width 20 height 12
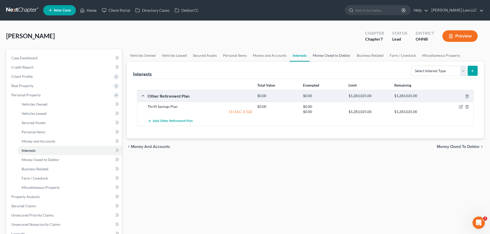
click at [325, 56] on link "Money Owed to Debtor" at bounding box center [332, 55] width 44 height 12
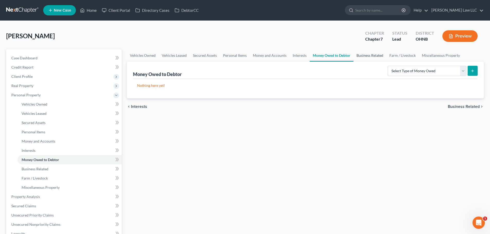
click at [368, 59] on link "Business Related" at bounding box center [369, 55] width 33 height 12
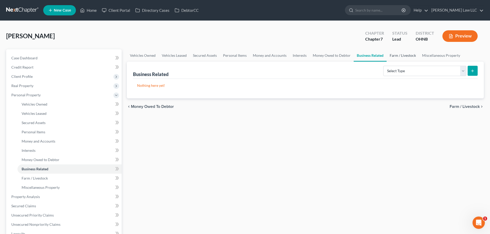
click at [400, 57] on link "Farm / Livestock" at bounding box center [402, 55] width 32 height 12
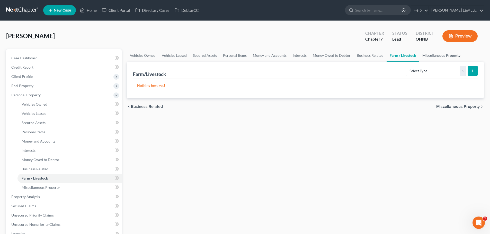
click at [436, 55] on link "Miscellaneous Property" at bounding box center [441, 55] width 44 height 12
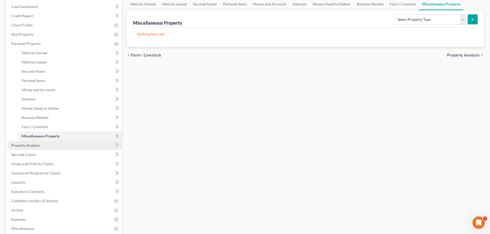
click at [36, 148] on link "Property Analysis" at bounding box center [64, 145] width 114 height 9
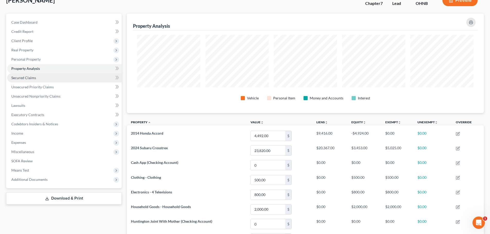
click at [27, 78] on span "Secured Claims" at bounding box center [23, 78] width 25 height 4
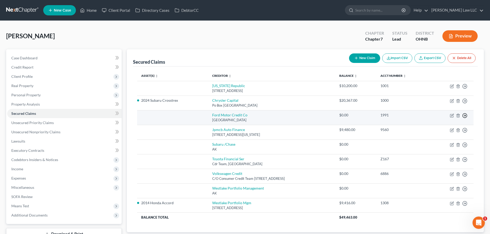
click at [464, 115] on icon "button" at bounding box center [464, 115] width 5 height 5
click at [442, 129] on link "Move to F" at bounding box center [441, 128] width 43 height 9
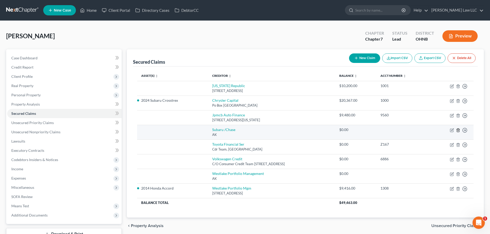
click at [458, 132] on icon "button" at bounding box center [458, 130] width 2 height 3
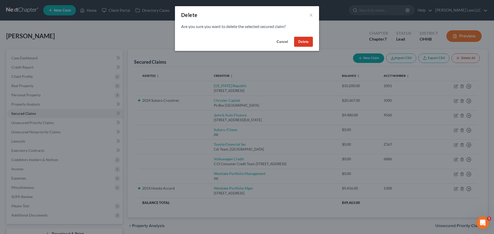
click at [297, 43] on button "Delete" at bounding box center [303, 42] width 19 height 10
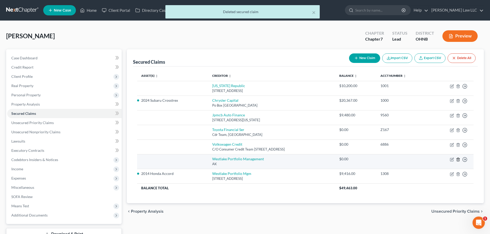
click at [457, 159] on icon "button" at bounding box center [458, 160] width 4 height 4
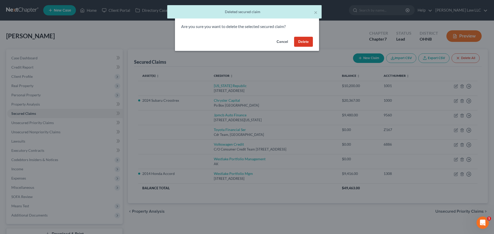
click at [309, 44] on button "Delete" at bounding box center [303, 42] width 19 height 10
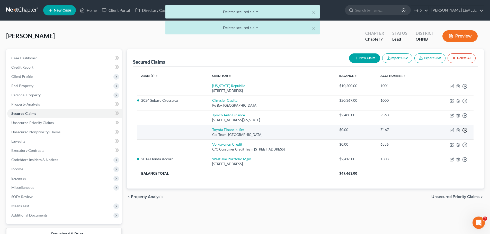
click at [465, 131] on polyline "button" at bounding box center [465, 130] width 1 height 2
click at [448, 142] on link "Move to F" at bounding box center [441, 142] width 43 height 9
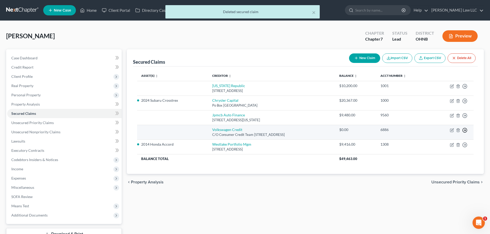
click at [466, 131] on icon "button" at bounding box center [464, 130] width 5 height 5
click at [435, 145] on link "Move to F" at bounding box center [441, 142] width 43 height 9
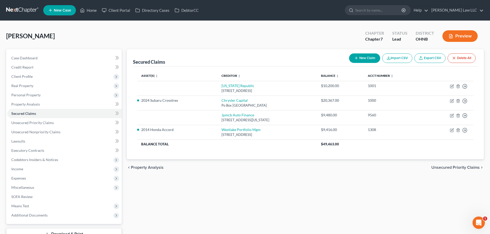
click at [278, 185] on div "Secured Claims New Claim Import CSV Export CSV Delete All Asset(s) expand_more …" at bounding box center [305, 144] width 362 height 191
click at [279, 177] on div "Secured Claims New Claim Import CSV Export CSV Delete All Asset(s) expand_more …" at bounding box center [305, 144] width 362 height 191
click at [274, 175] on div "chevron_left Property Analysis Unsecured Priority Claims chevron_right" at bounding box center [305, 167] width 357 height 16
click at [189, 210] on div "Secured Claims New Claim Import CSV Export CSV Delete All Asset(s) expand_more …" at bounding box center [305, 144] width 362 height 191
click at [19, 55] on link "Case Dashboard" at bounding box center [64, 57] width 114 height 9
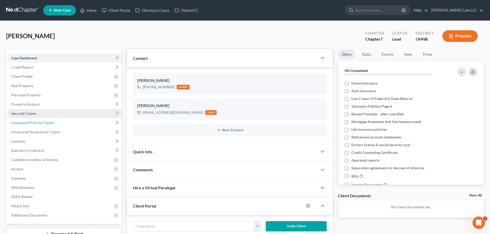
drag, startPoint x: 40, startPoint y: 124, endPoint x: 38, endPoint y: 116, distance: 8.2
click at [40, 124] on span "Unsecured Priority Claims" at bounding box center [32, 123] width 42 height 4
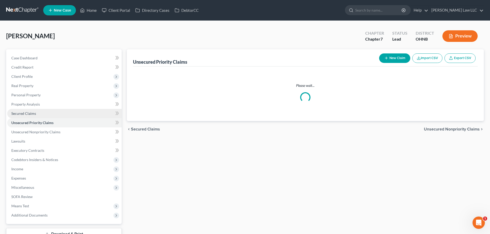
click at [38, 116] on link "Secured Claims" at bounding box center [64, 113] width 114 height 9
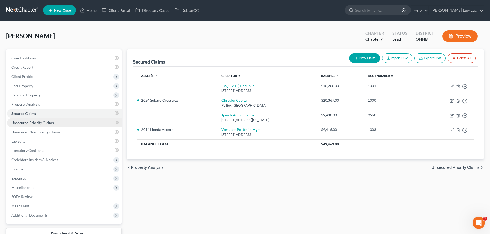
click at [54, 124] on link "Unsecured Priority Claims" at bounding box center [64, 122] width 114 height 9
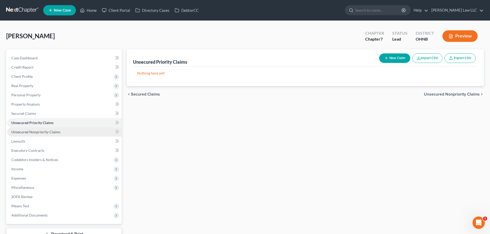
click at [56, 128] on link "Unsecured Nonpriority Claims" at bounding box center [64, 132] width 114 height 9
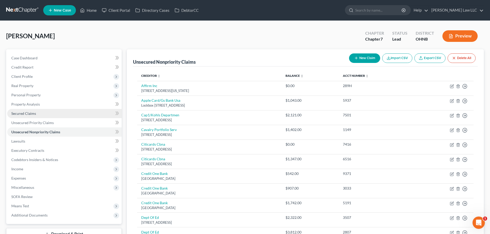
click at [33, 113] on span "Secured Claims" at bounding box center [23, 113] width 25 height 4
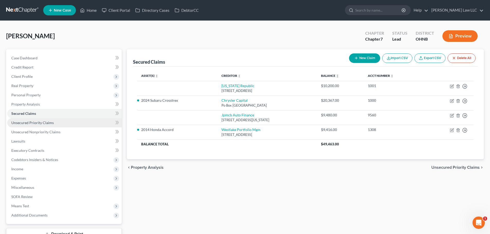
click at [60, 122] on link "Unsecured Priority Claims" at bounding box center [64, 122] width 114 height 9
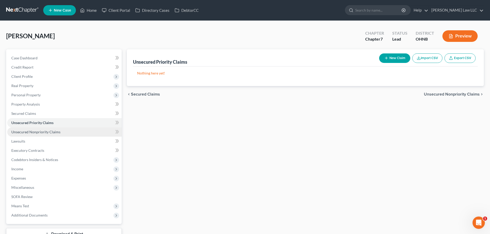
click at [58, 130] on span "Unsecured Nonpriority Claims" at bounding box center [35, 132] width 49 height 4
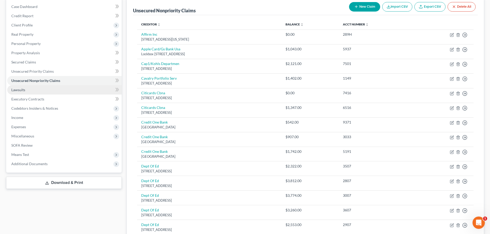
click at [29, 91] on link "Lawsuits" at bounding box center [64, 89] width 114 height 9
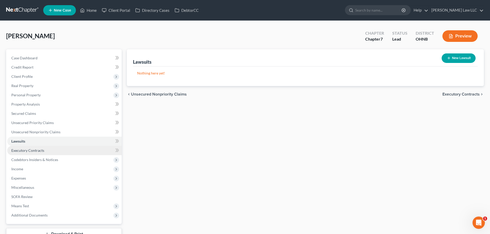
click at [27, 150] on span "Executory Contracts" at bounding box center [27, 150] width 33 height 4
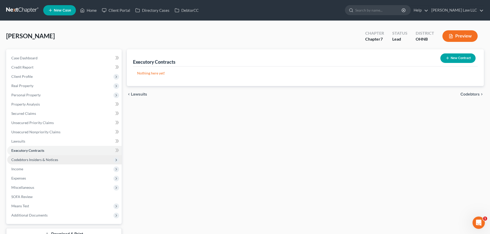
click at [43, 161] on span "Codebtors Insiders & Notices" at bounding box center [34, 160] width 47 height 4
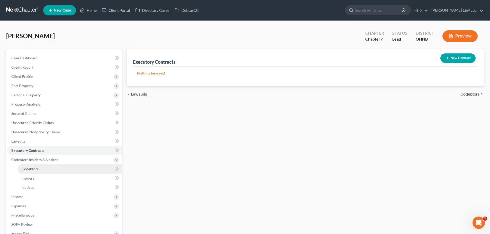
click at [42, 169] on link "Codebtors" at bounding box center [69, 169] width 104 height 9
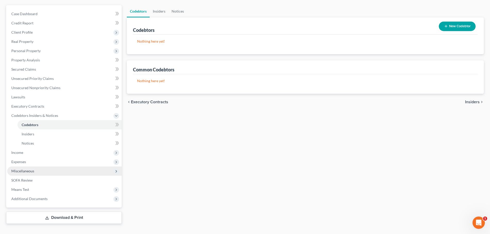
scroll to position [51, 0]
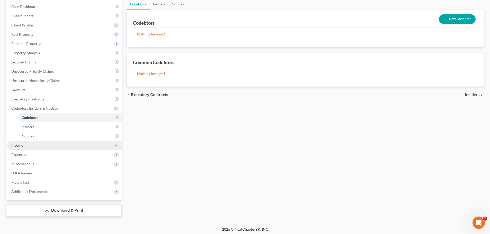
click at [22, 147] on span "Income" at bounding box center [17, 145] width 12 height 4
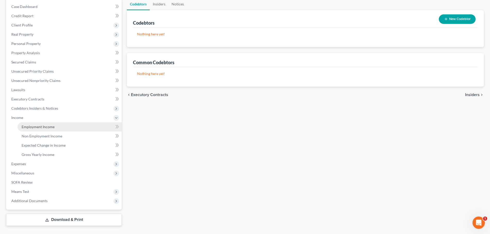
click at [37, 127] on span "Employment Income" at bounding box center [38, 127] width 33 height 4
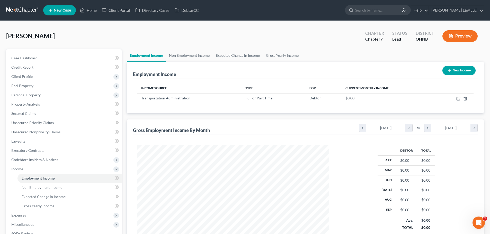
scroll to position [96, 202]
click at [189, 57] on link "Non Employment Income" at bounding box center [189, 55] width 47 height 12
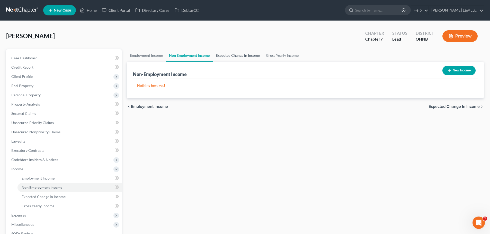
click at [229, 55] on link "Expected Change in Income" at bounding box center [238, 55] width 50 height 12
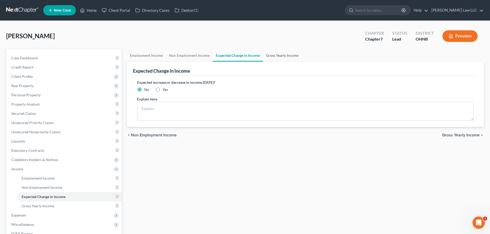
click at [275, 57] on link "Gross Yearly Income" at bounding box center [282, 55] width 39 height 12
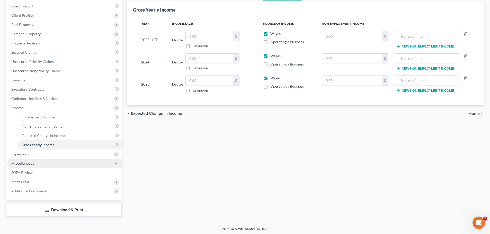
scroll to position [63, 0]
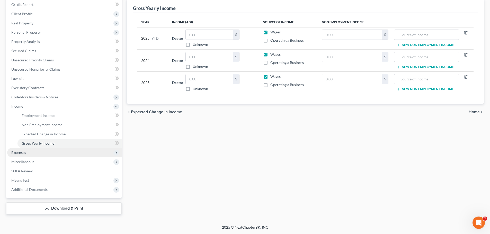
click at [30, 153] on span "Expenses" at bounding box center [64, 152] width 114 height 9
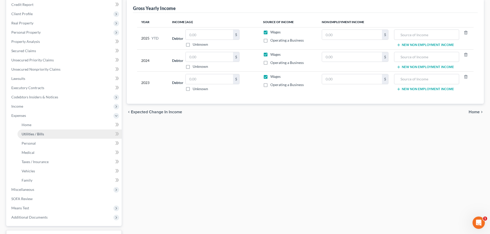
click at [37, 137] on link "Utilities / Bills" at bounding box center [69, 134] width 104 height 9
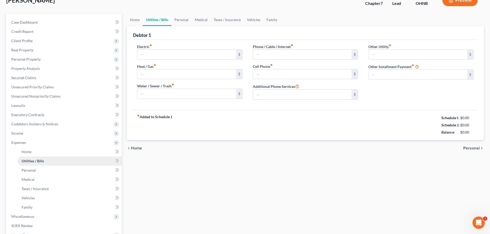
type input "130.00"
type input "0.00"
type input "165.00"
type input "0.00"
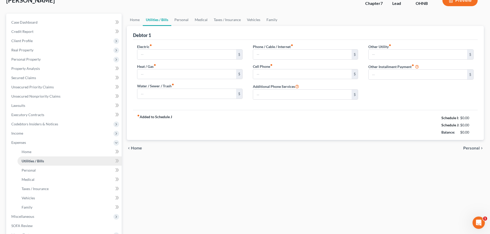
type input "0.00"
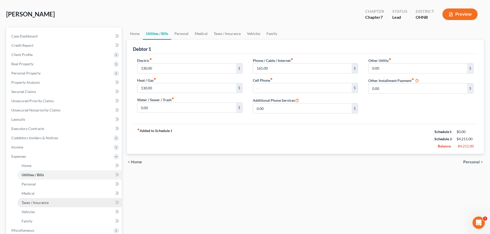
scroll to position [51, 0]
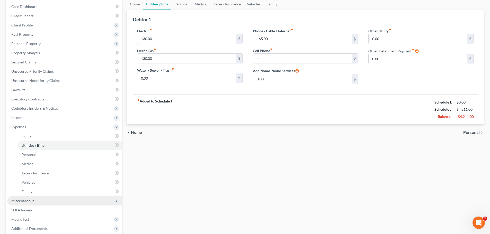
click at [38, 203] on span "Miscellaneous" at bounding box center [64, 200] width 114 height 9
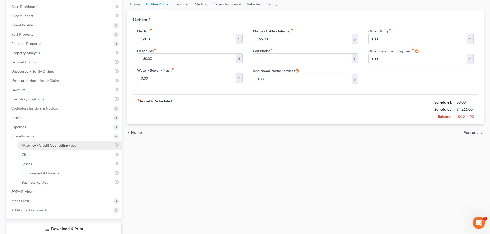
click at [56, 144] on span "Attorney / Credit Counseling Fees" at bounding box center [49, 145] width 54 height 4
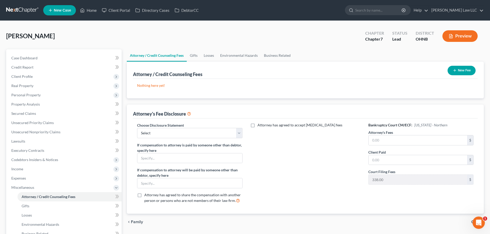
click at [460, 69] on button "New Fee" at bounding box center [461, 71] width 28 height 10
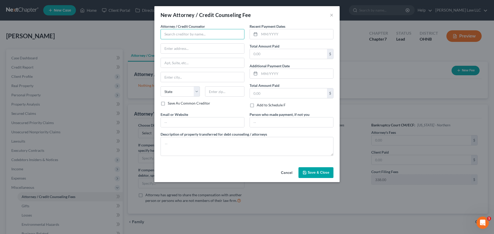
click at [185, 36] on input "text" at bounding box center [202, 34] width 84 height 10
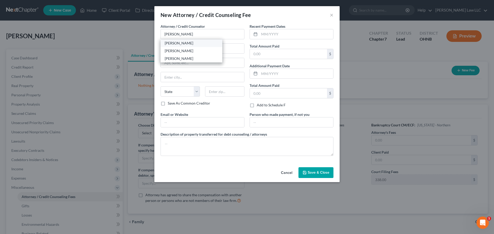
click at [188, 43] on div "[PERSON_NAME]" at bounding box center [191, 43] width 53 height 5
type input "[PERSON_NAME]"
type input "[STREET_ADDRESS]"
type input "[PERSON_NAME]"
select select "36"
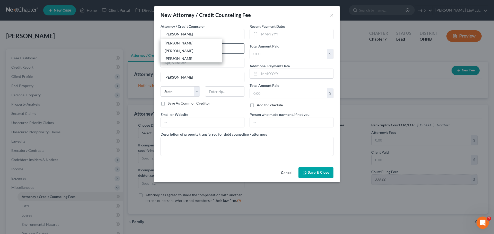
type input "44256"
click at [270, 34] on input "text" at bounding box center [296, 34] width 74 height 10
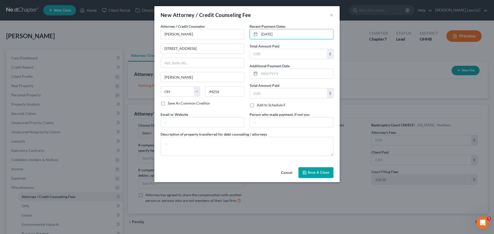
type input "[DATE]"
click at [281, 59] on div "Recent Payment Dates [DATE] Total Amount Paid $ Additional Payment Date Total A…" at bounding box center [291, 68] width 89 height 88
click at [282, 55] on input "text" at bounding box center [288, 54] width 77 height 10
type input "500"
click at [264, 16] on div "New Attorney / Credit Counseling Fee ×" at bounding box center [246, 14] width 185 height 17
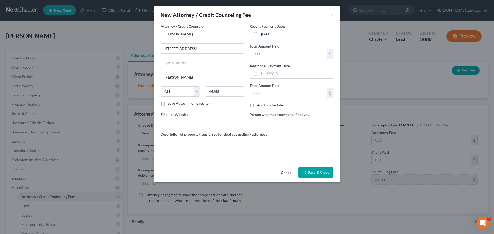
click at [313, 170] on span "Save & Close" at bounding box center [318, 172] width 22 height 4
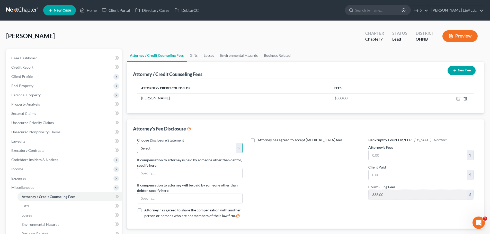
click at [201, 153] on select "Select Disclosure of Attorney Compensation" at bounding box center [189, 148] width 105 height 10
select select "0"
click at [137, 143] on select "Select Disclosure of Attorney Compensation" at bounding box center [189, 148] width 105 height 10
click at [278, 176] on div "Attorney has agreed to accept [MEDICAL_DATA] fees" at bounding box center [305, 180] width 115 height 85
click at [387, 155] on input "text" at bounding box center [417, 155] width 98 height 10
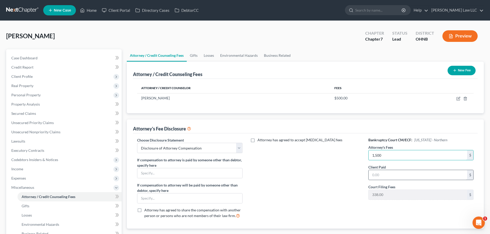
type input "1,500"
click at [380, 175] on input "text" at bounding box center [417, 175] width 98 height 10
type input "500"
drag, startPoint x: 340, startPoint y: 184, endPoint x: 204, endPoint y: 63, distance: 181.4
click at [340, 184] on div "Attorney has agreed to accept [MEDICAL_DATA] fees" at bounding box center [305, 180] width 115 height 85
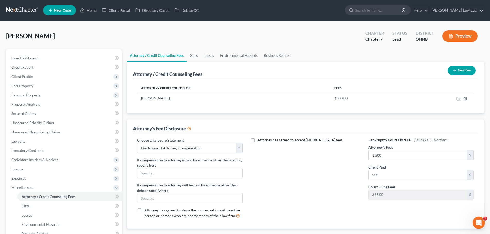
click at [190, 51] on link "Gifts" at bounding box center [194, 55] width 14 height 12
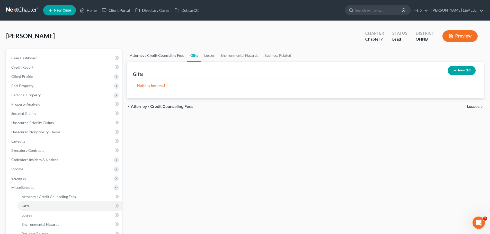
click at [163, 54] on link "Attorney / Credit Counseling Fees" at bounding box center [157, 55] width 60 height 12
select select "0"
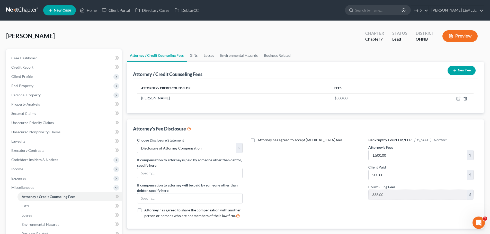
click at [194, 55] on link "Gifts" at bounding box center [194, 55] width 14 height 12
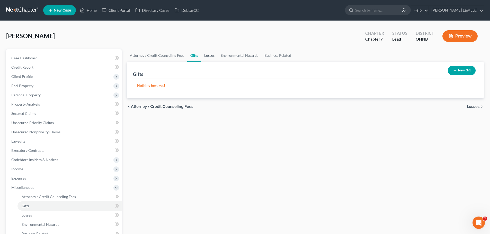
click at [210, 55] on link "Losses" at bounding box center [209, 55] width 16 height 12
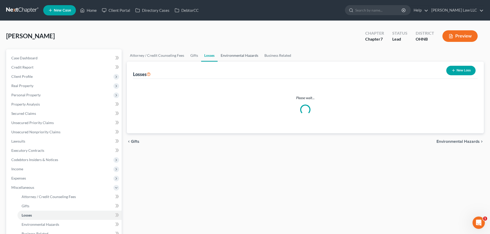
click at [234, 55] on link "Environmental Hazards" at bounding box center [239, 55] width 44 height 12
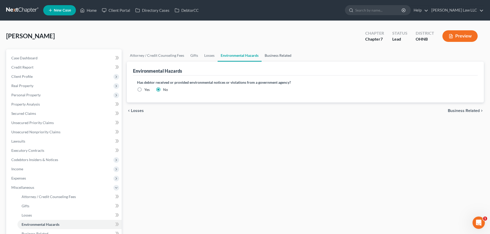
click at [275, 57] on link "Business Related" at bounding box center [277, 55] width 33 height 12
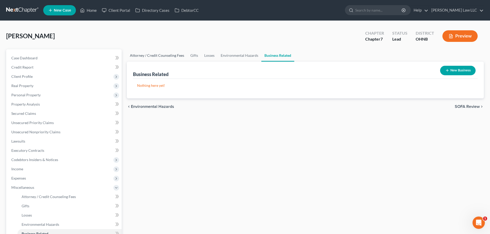
click at [172, 55] on link "Attorney / Credit Counseling Fees" at bounding box center [157, 55] width 60 height 12
select select "0"
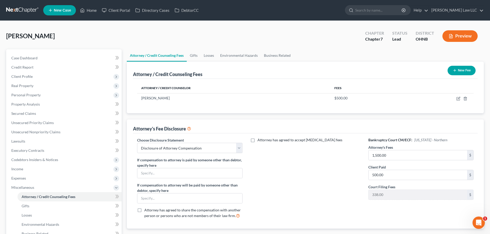
click at [227, 128] on div "Attorney's Fee Disclosure" at bounding box center [305, 127] width 344 height 14
click at [190, 55] on link "Gifts" at bounding box center [194, 55] width 14 height 12
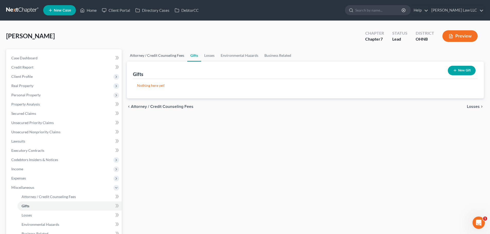
click at [162, 56] on link "Attorney / Credit Counseling Fees" at bounding box center [157, 55] width 60 height 12
select select "0"
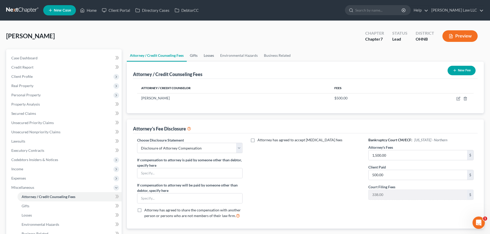
click at [196, 55] on link "Gifts" at bounding box center [194, 55] width 14 height 12
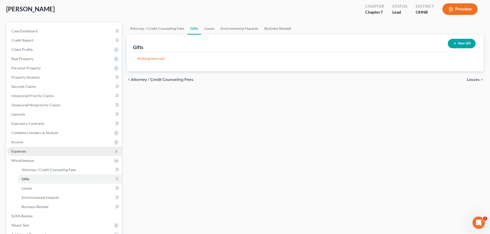
scroll to position [51, 0]
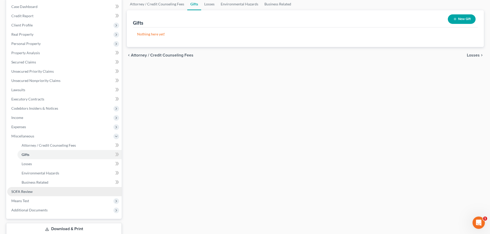
click at [34, 192] on link "SOFA Review" at bounding box center [64, 191] width 114 height 9
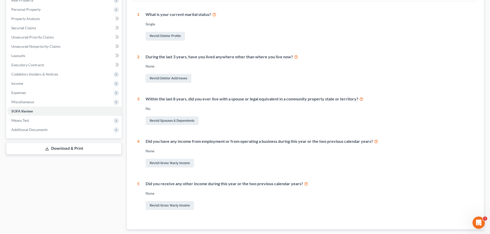
scroll to position [77, 0]
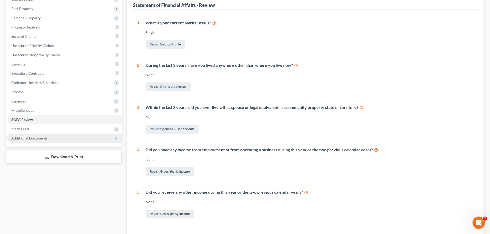
click at [30, 138] on span "Additional Documents" at bounding box center [29, 138] width 36 height 4
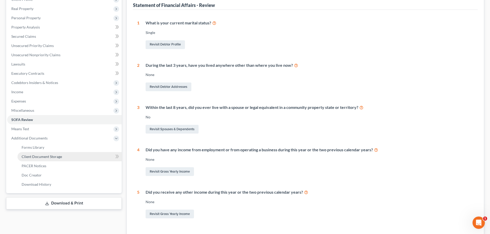
click at [48, 159] on link "Client Document Storage" at bounding box center [69, 156] width 104 height 9
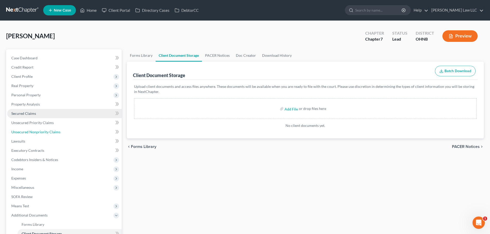
click at [37, 133] on span "Unsecured Nonpriority Claims" at bounding box center [35, 132] width 49 height 4
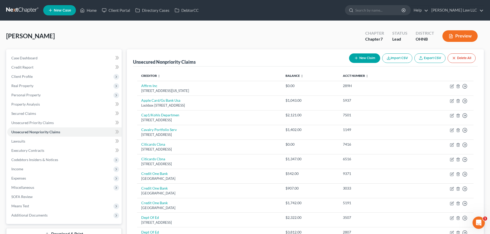
click at [366, 59] on button "New Claim" at bounding box center [364, 58] width 31 height 10
select select "0"
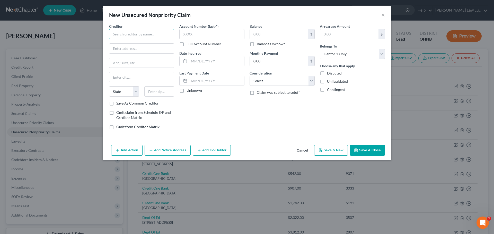
click at [130, 31] on input "text" at bounding box center [141, 34] width 65 height 10
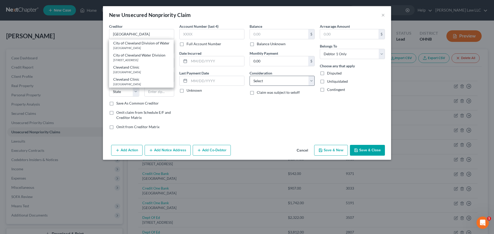
click at [135, 71] on div "[GEOGRAPHIC_DATA]" at bounding box center [141, 72] width 56 height 4
type input "Cleveland Clinic"
type input "PO BOX 93766"
type input "[GEOGRAPHIC_DATA]"
select select "36"
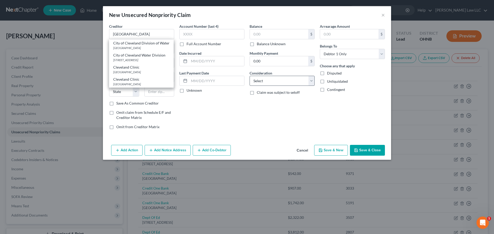
type input "44101"
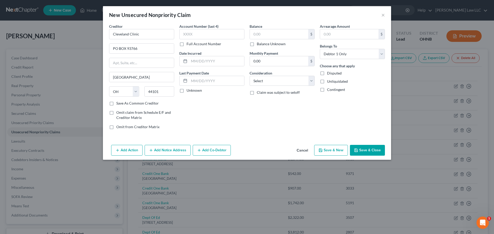
click at [278, 44] on label "Balance Unknown" at bounding box center [271, 43] width 29 height 5
click at [262, 44] on input "Balance Unknown" at bounding box center [260, 42] width 3 height 3
checkbox input "true"
type input "0.00"
click at [379, 151] on button "Save & Close" at bounding box center [367, 150] width 35 height 11
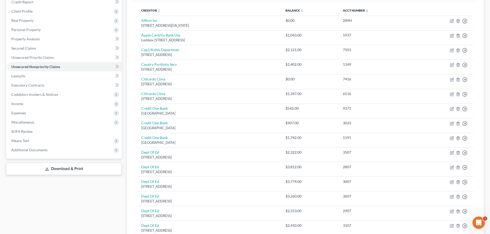
scroll to position [14, 0]
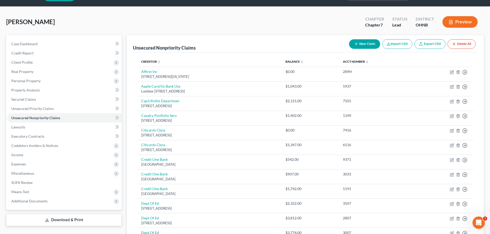
click at [361, 41] on button "New Claim" at bounding box center [364, 44] width 31 height 10
select select "0"
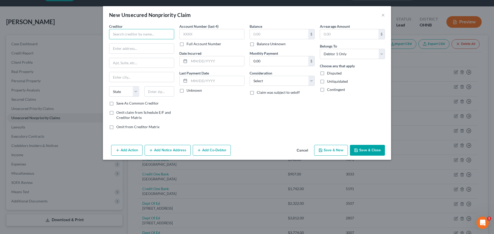
click at [159, 36] on input "text" at bounding box center [141, 34] width 65 height 10
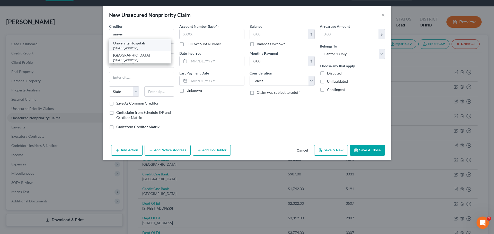
click at [157, 46] on div "[STREET_ADDRESS]" at bounding box center [139, 48] width 53 height 4
type input "University Hospitals"
type input "[STREET_ADDRESS]"
type input "[GEOGRAPHIC_DATA]"
select select "36"
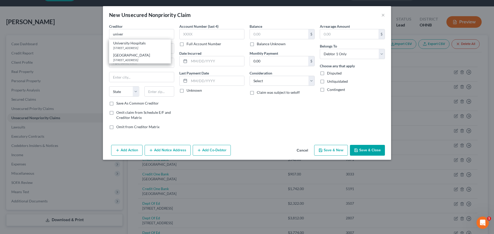
type input "44106"
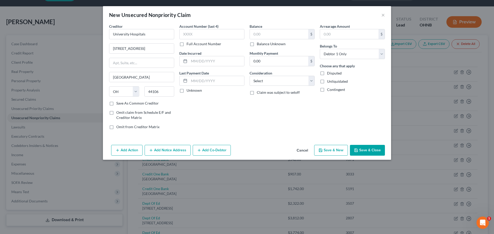
click at [267, 42] on label "Balance Unknown" at bounding box center [271, 43] width 29 height 5
click at [262, 42] on input "Balance Unknown" at bounding box center [260, 42] width 3 height 3
checkbox input "true"
type input "0.00"
click at [368, 153] on button "Save & Close" at bounding box center [367, 150] width 35 height 11
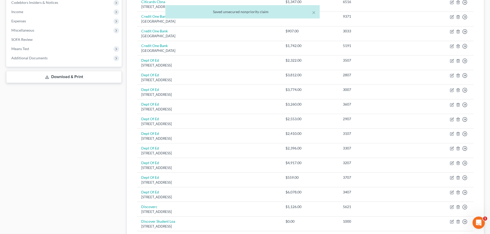
scroll to position [3, 0]
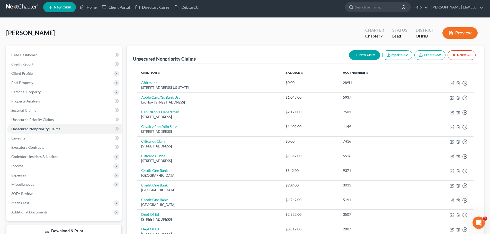
click at [362, 53] on button "New Claim" at bounding box center [364, 55] width 31 height 10
select select "0"
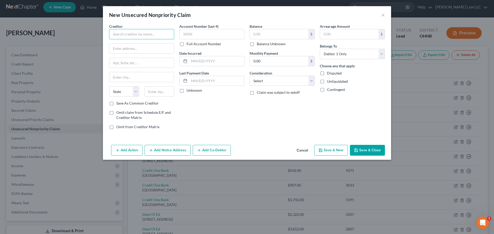
click at [120, 34] on input "text" at bounding box center [141, 34] width 65 height 10
drag, startPoint x: 133, startPoint y: 36, endPoint x: 101, endPoint y: 30, distance: 32.9
click at [101, 30] on div "New Unsecured Nonpriority Claim × Creditor * [GEOGRAPHIC_DATA] [US_STATE] AK AR…" at bounding box center [247, 117] width 494 height 234
click at [152, 44] on div "National Recovery Solutions" at bounding box center [139, 43] width 53 height 5
type input "National Recovery Solutions"
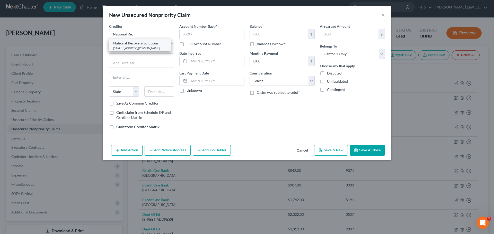
type input "[STREET_ADDRESS][PERSON_NAME]"
type input "Lockport"
select select "35"
type input "14094"
click at [266, 46] on label "Balance Unknown" at bounding box center [271, 43] width 29 height 5
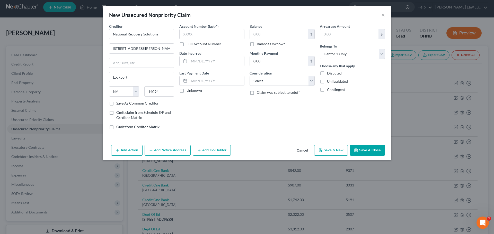
click at [262, 45] on input "Balance Unknown" at bounding box center [260, 42] width 3 height 3
checkbox input "true"
type input "0.00"
click at [370, 149] on button "Save & Close" at bounding box center [367, 150] width 35 height 11
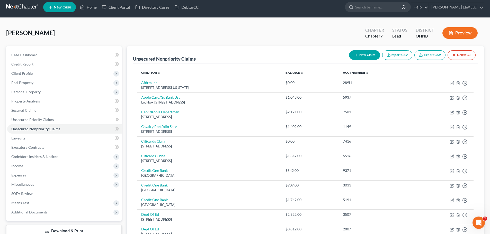
click at [369, 56] on button "New Claim" at bounding box center [364, 55] width 31 height 10
select select "0"
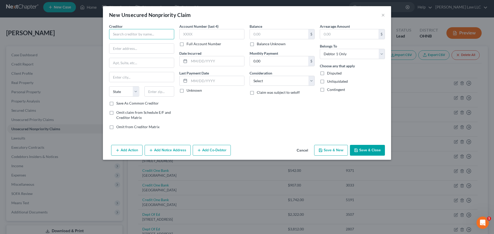
click at [144, 34] on input "text" at bounding box center [141, 34] width 65 height 10
type input "Aspen Dental"
click at [139, 45] on input "text" at bounding box center [141, 49] width 65 height 10
paste input "[STREET_ADDRESS]"
type input "[STREET_ADDRESS]"
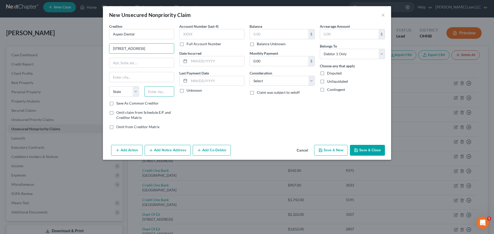
click at [158, 95] on input "text" at bounding box center [159, 91] width 30 height 10
type input "44805"
click at [246, 117] on div "Account Number (last 4) Full Account Number Date Incurred Last Payment Date Unk…" at bounding box center [212, 79] width 70 height 110
type input "Ashland"
select select "36"
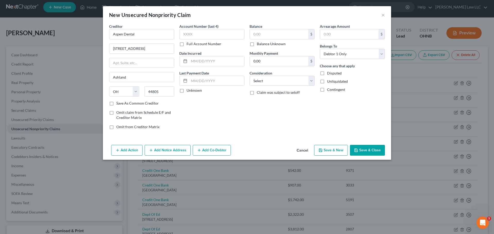
click at [212, 112] on div "Account Number (last 4) Full Account Number Date Incurred Last Payment Date Unk…" at bounding box center [212, 79] width 70 height 110
click at [260, 42] on label "Balance Unknown" at bounding box center [271, 43] width 29 height 5
click at [260, 42] on input "Balance Unknown" at bounding box center [260, 42] width 3 height 3
checkbox input "true"
type input "0.00"
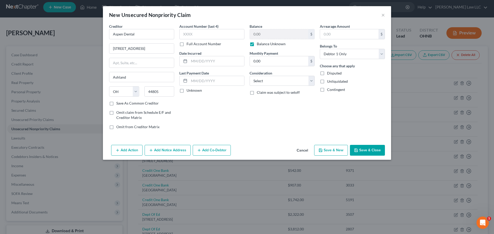
click at [366, 150] on button "Save & Close" at bounding box center [367, 150] width 35 height 11
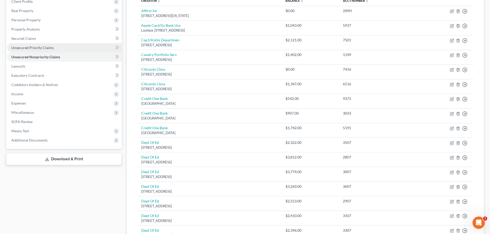
scroll to position [7, 0]
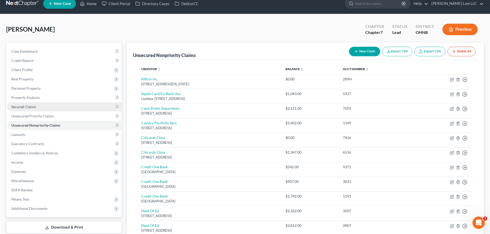
click at [38, 106] on link "Secured Claims" at bounding box center [64, 106] width 114 height 9
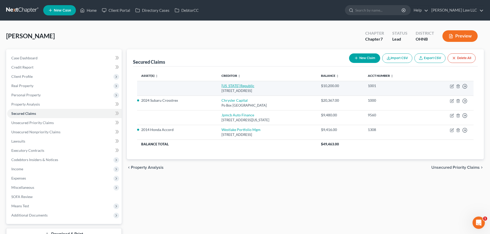
click at [221, 84] on link "[US_STATE] Republic" at bounding box center [237, 86] width 33 height 4
select select "4"
select select "0"
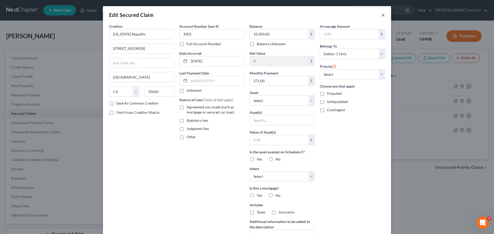
click at [381, 16] on button "×" at bounding box center [383, 15] width 4 height 6
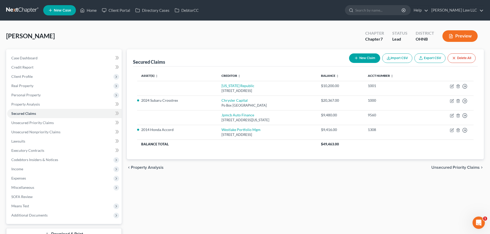
click at [263, 181] on div "Secured Claims New Claim Import CSV Export CSV Delete All Asset(s) expand_more …" at bounding box center [305, 144] width 362 height 191
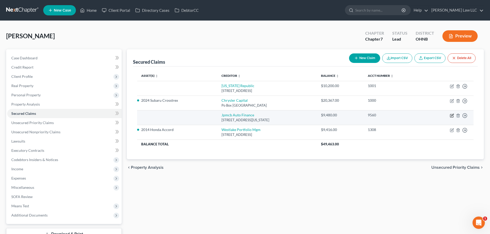
click at [451, 116] on icon "button" at bounding box center [452, 115] width 2 height 2
select select "19"
select select "0"
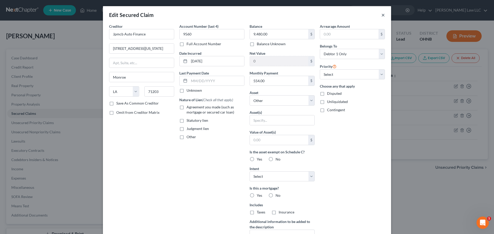
click at [382, 14] on button "×" at bounding box center [383, 15] width 4 height 6
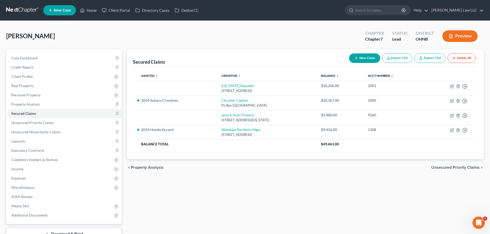
click at [311, 189] on div "Secured Claims New Claim Import CSV Export CSV Delete All Asset(s) expand_more …" at bounding box center [305, 144] width 362 height 191
